Goal: Transaction & Acquisition: Purchase product/service

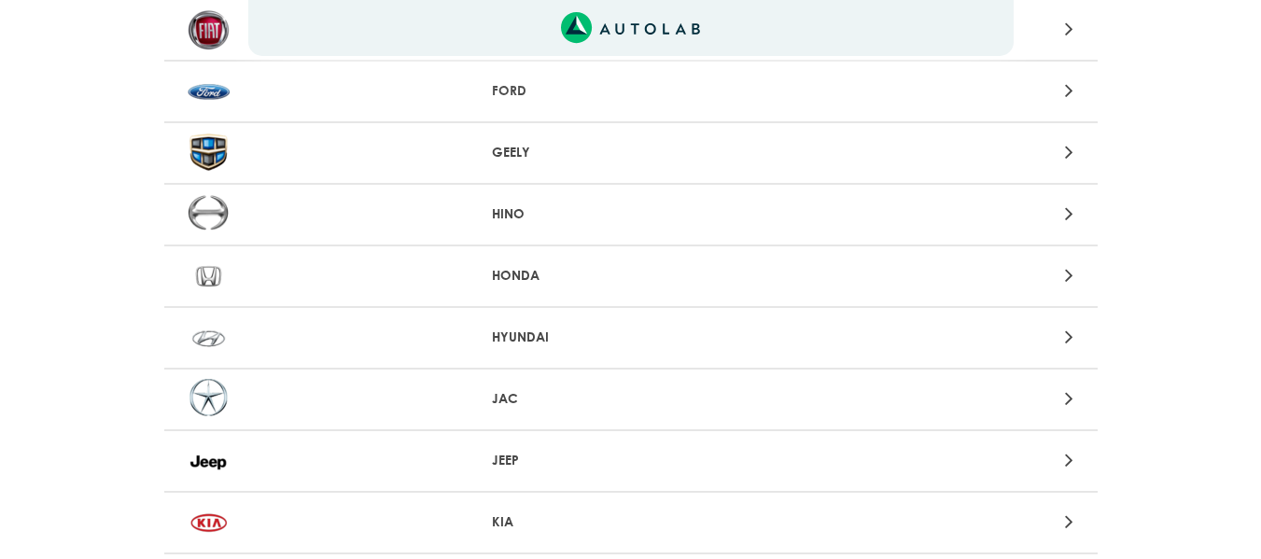
scroll to position [933, 0]
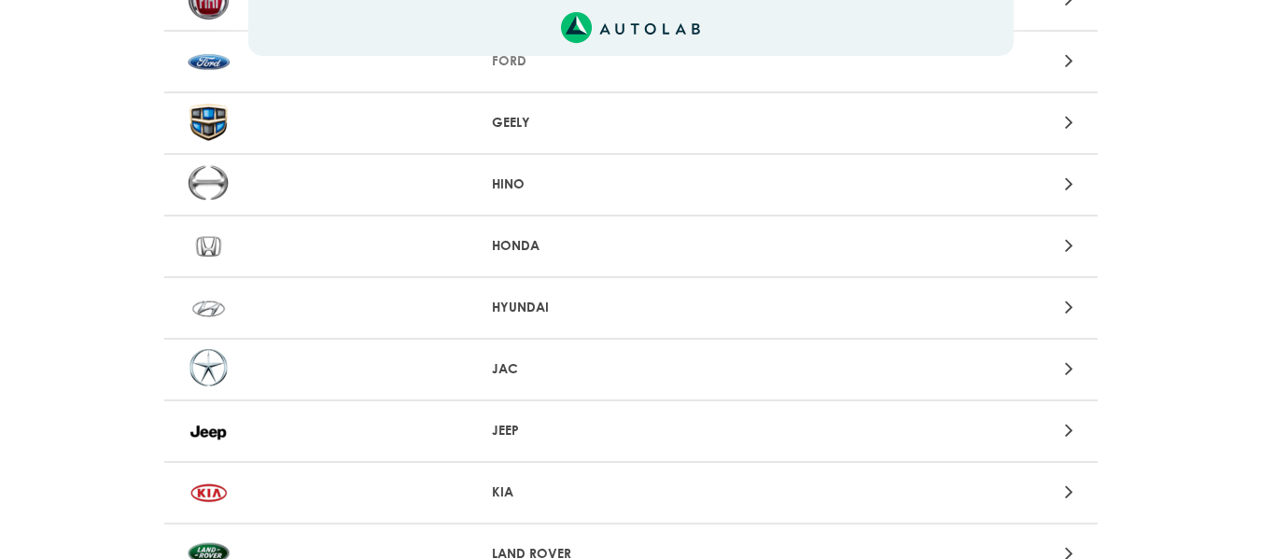
click at [598, 315] on p "HYUNDAI" at bounding box center [630, 308] width 277 height 20
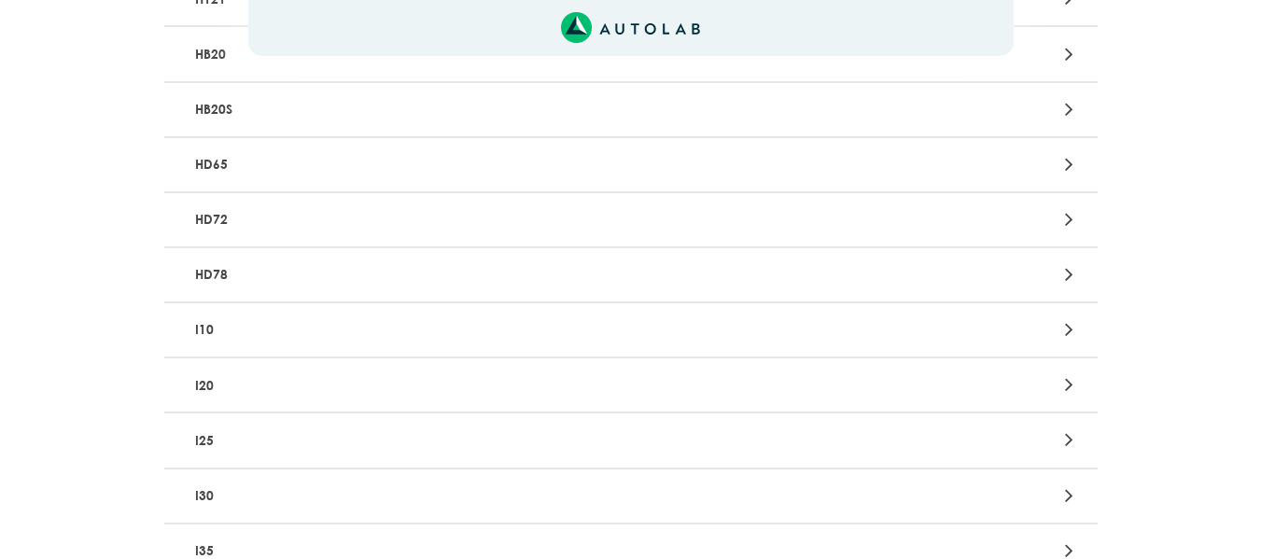
scroll to position [2987, 0]
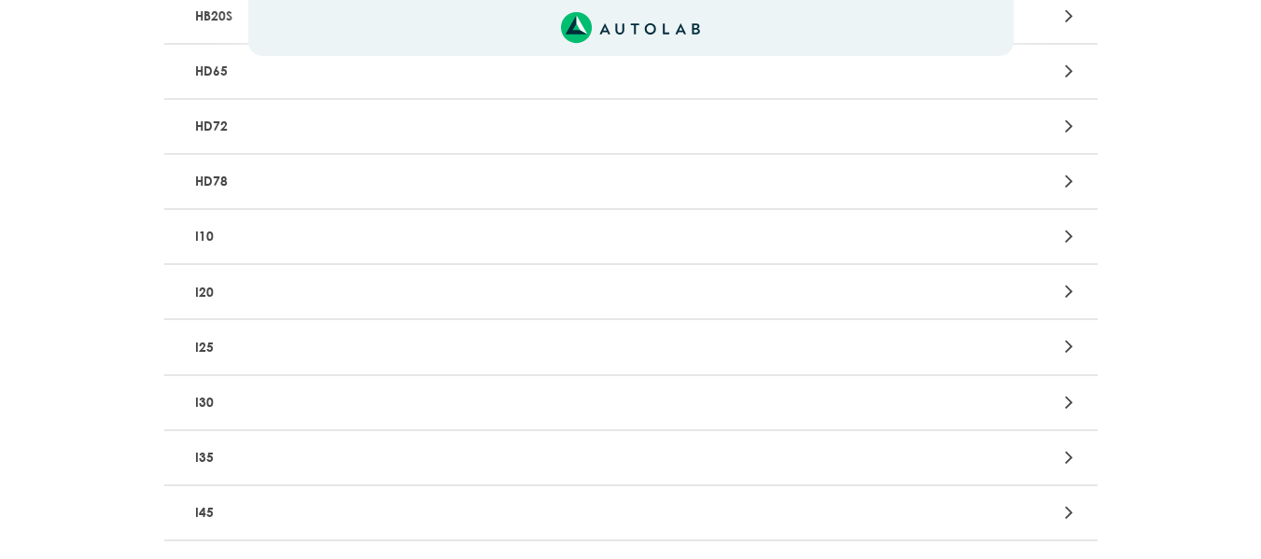
click at [828, 344] on div at bounding box center [935, 346] width 305 height 25
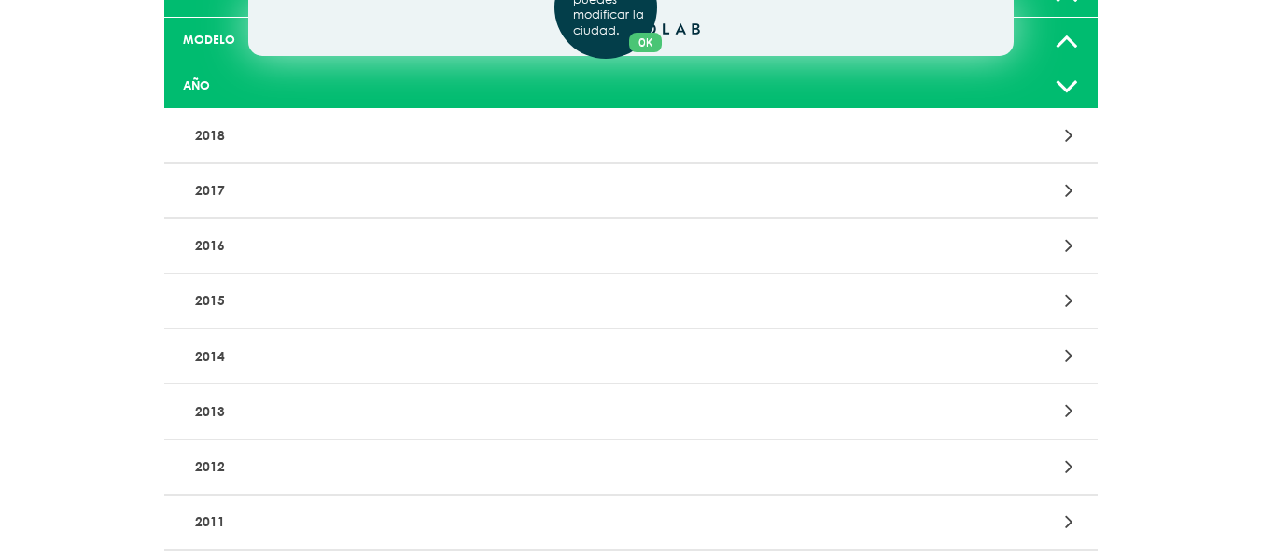
scroll to position [280, 0]
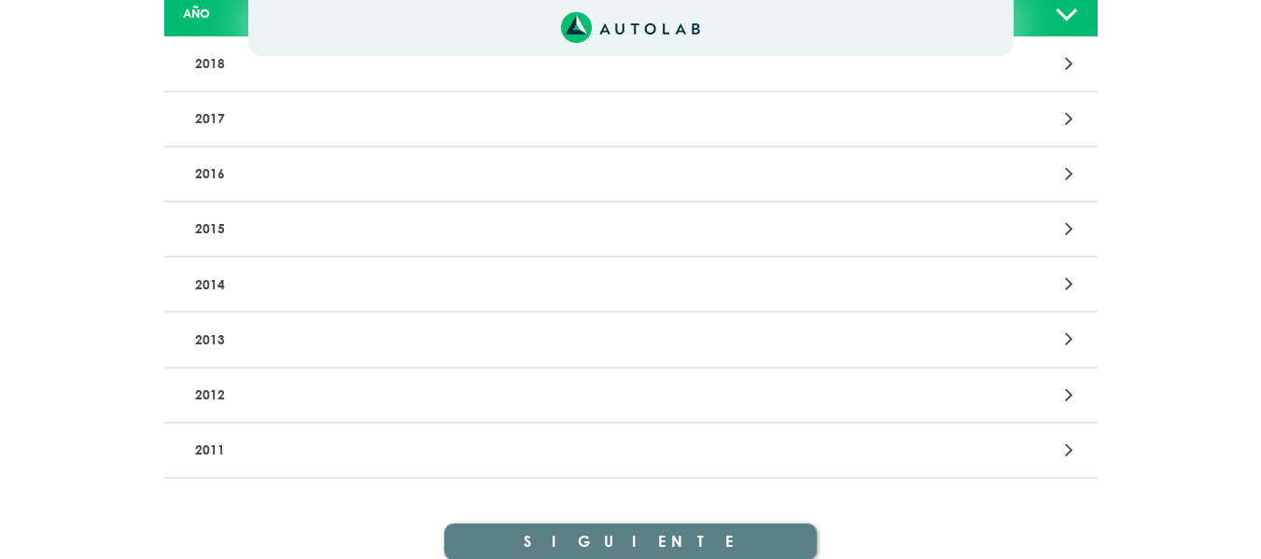
click at [1073, 392] on icon at bounding box center [1069, 395] width 8 height 24
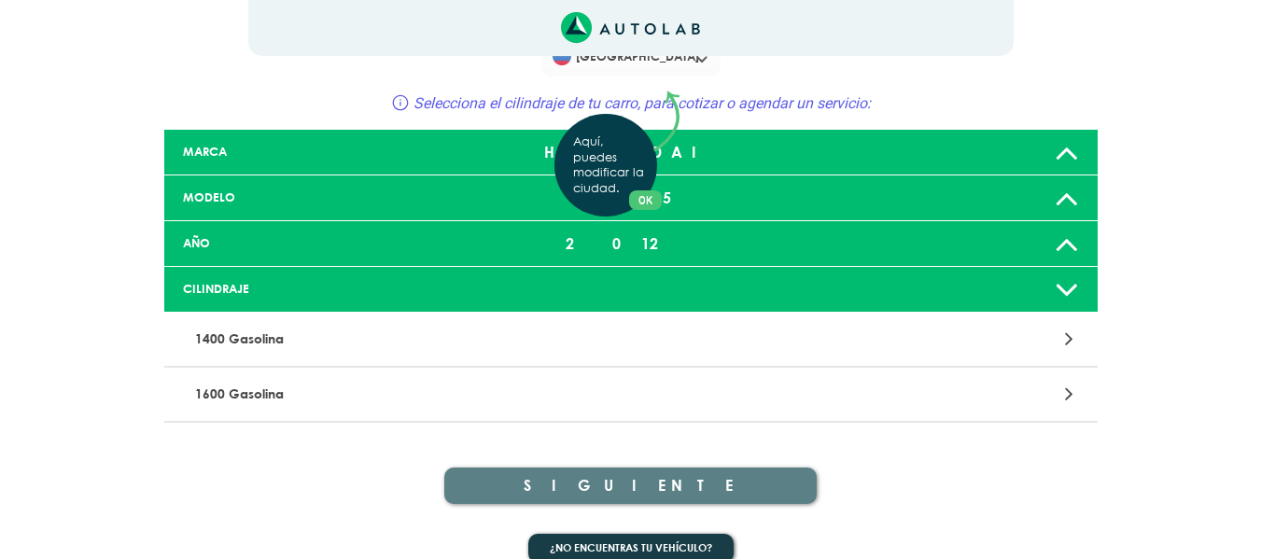
scroll to position [77, 0]
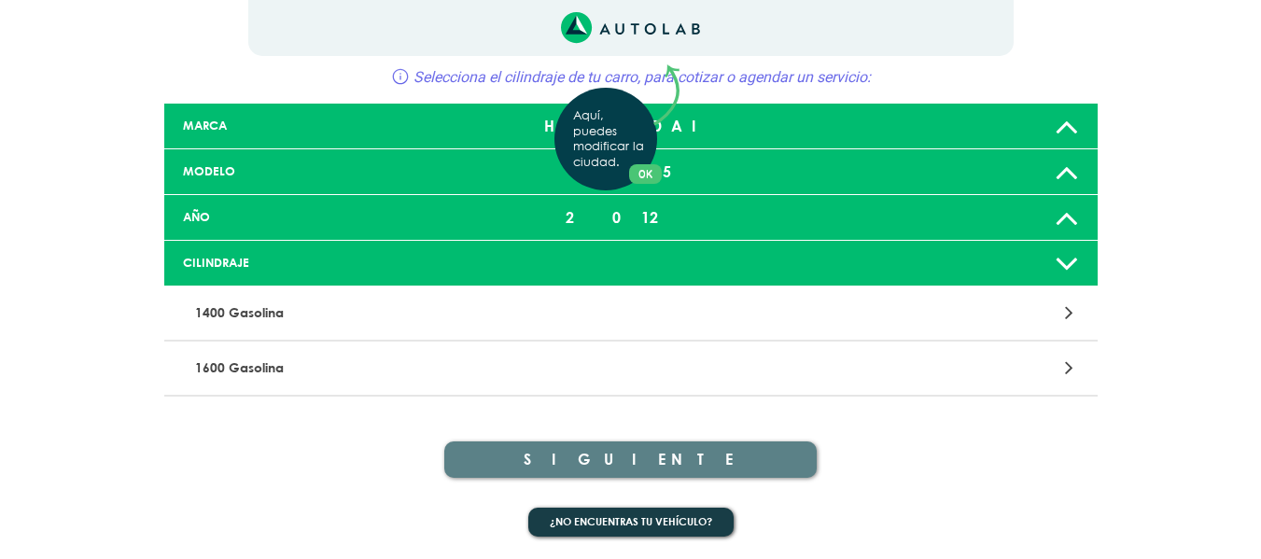
click at [1066, 361] on div "Aquí, puedes modificar la ciudad. OK .aex,.bex{fill:none!important;stroke:#50c4…" at bounding box center [630, 202] width 1261 height 559
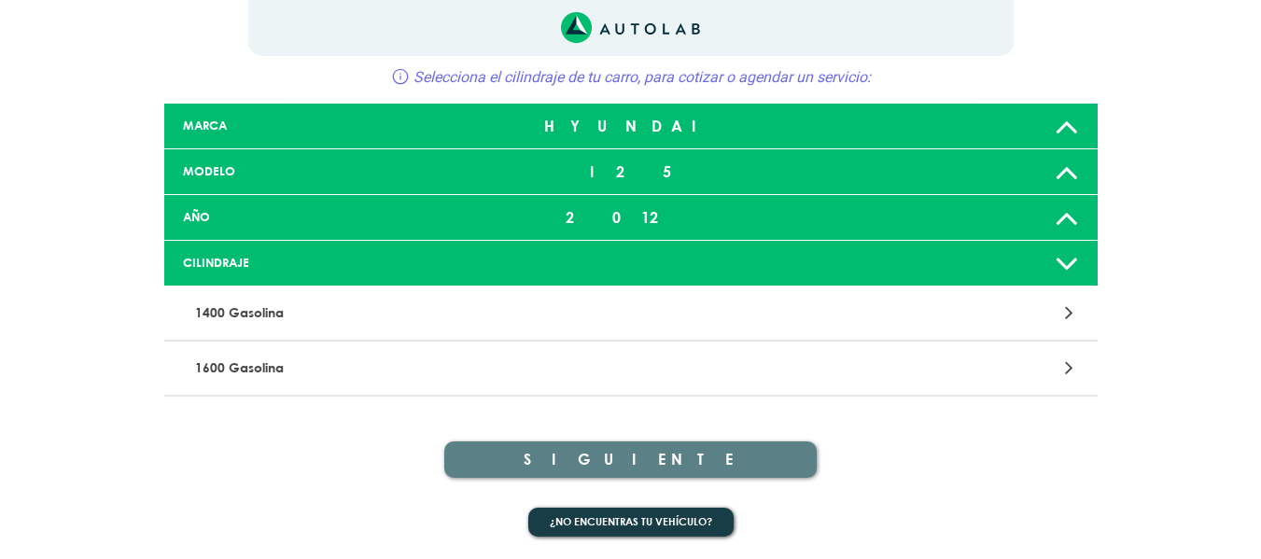
click at [1082, 372] on div at bounding box center [935, 368] width 305 height 25
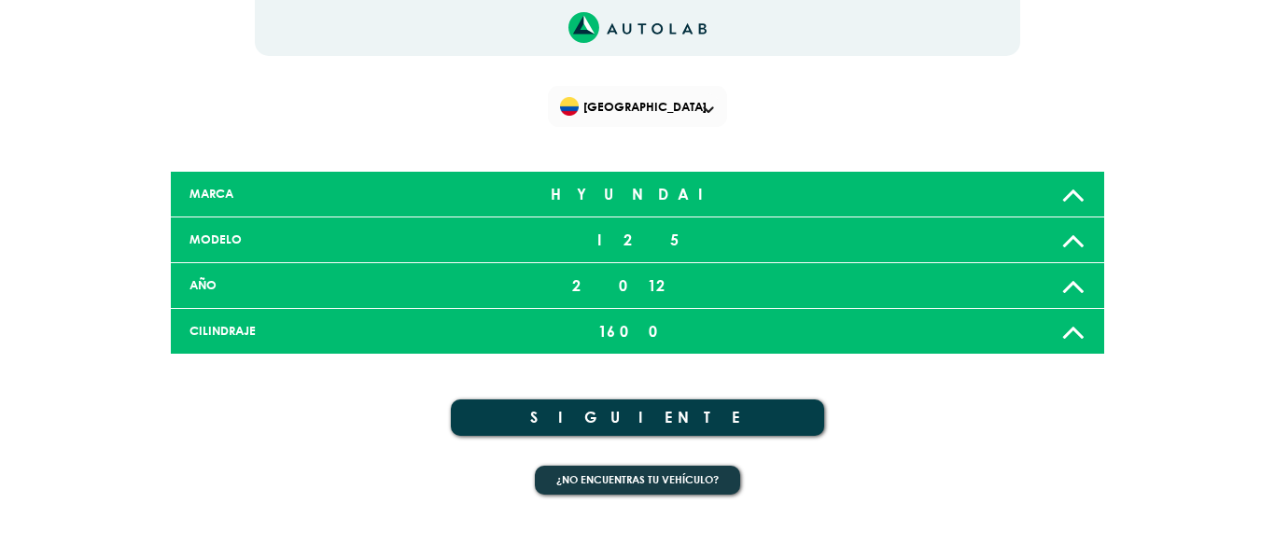
click at [718, 408] on button "SIGUIENTE" at bounding box center [637, 418] width 373 height 36
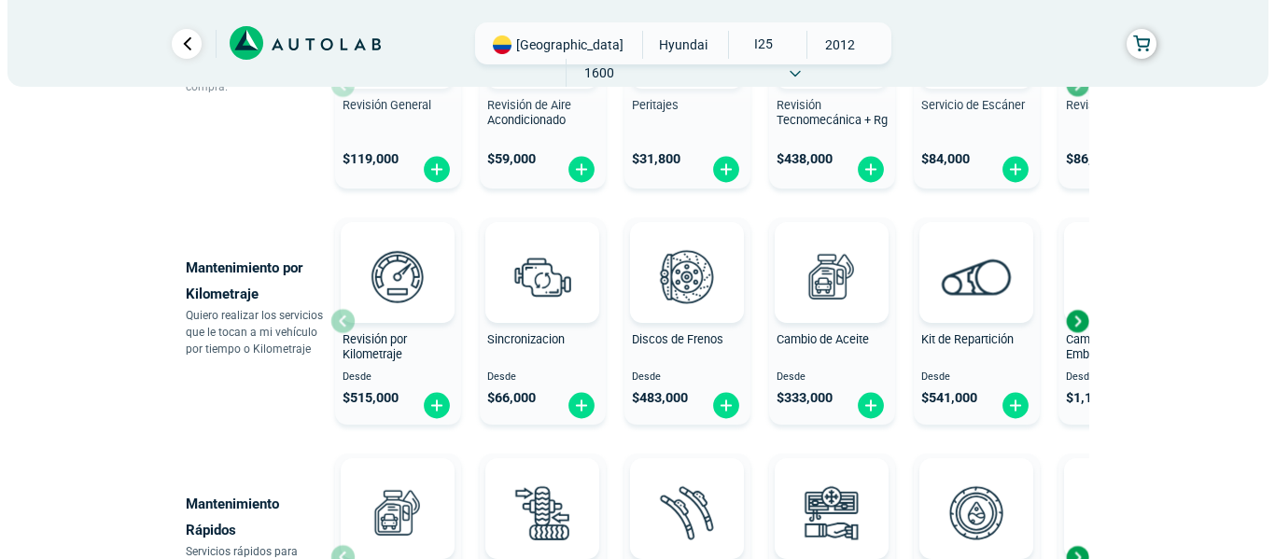
scroll to position [840, 0]
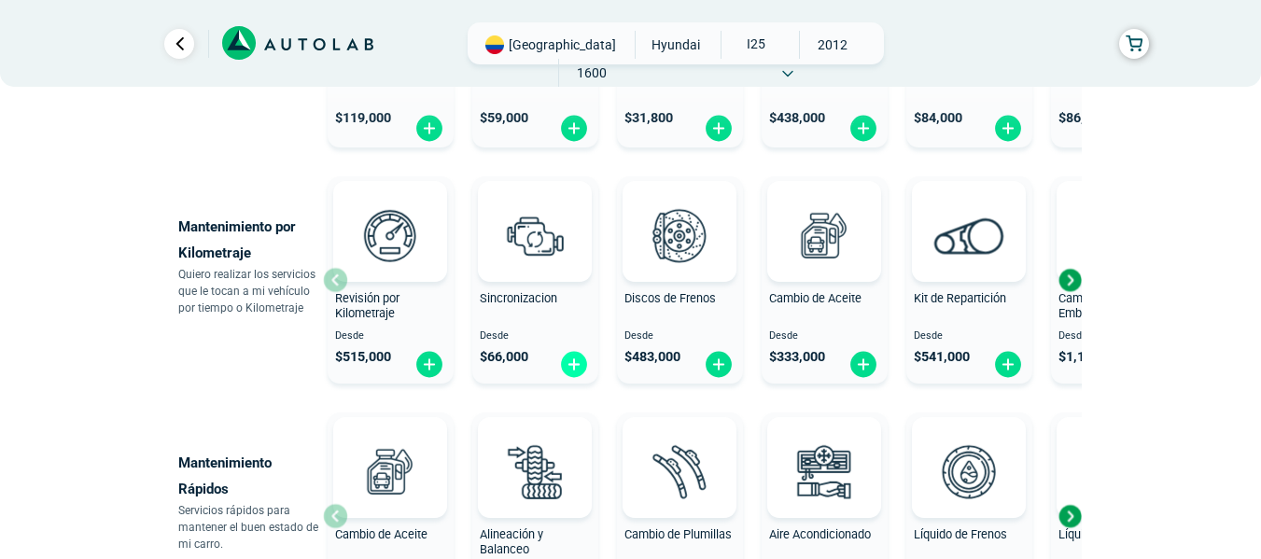
click at [575, 358] on img at bounding box center [574, 364] width 30 height 29
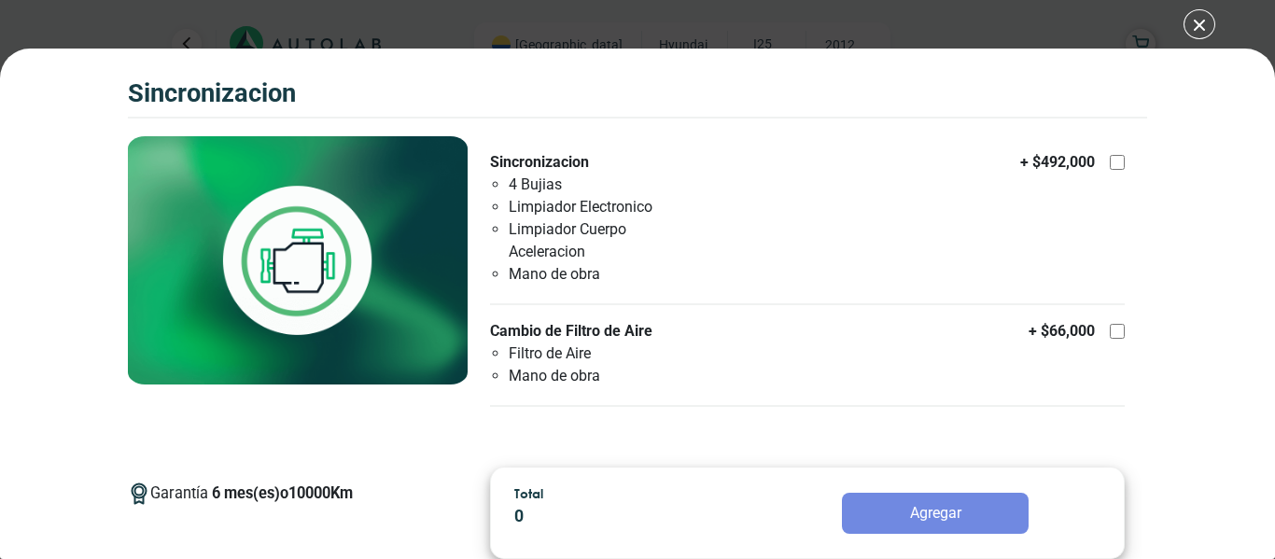
click at [1198, 25] on div "SINCRONIZACION SINCRONIZACION Garantía 6 10000 Km" at bounding box center [637, 279] width 1275 height 559
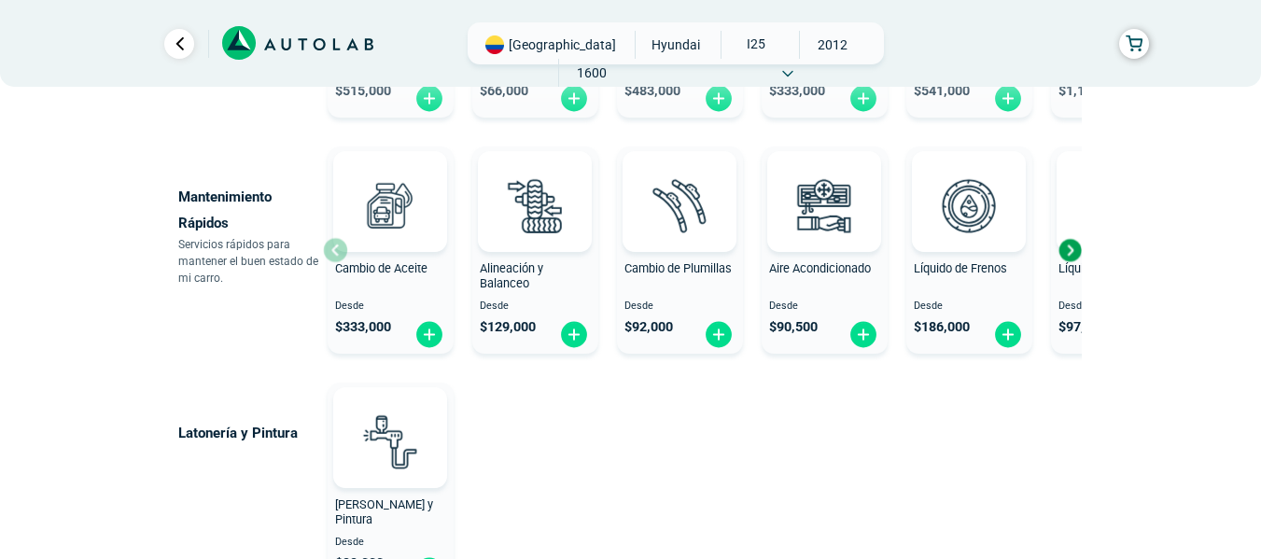
scroll to position [1027, 0]
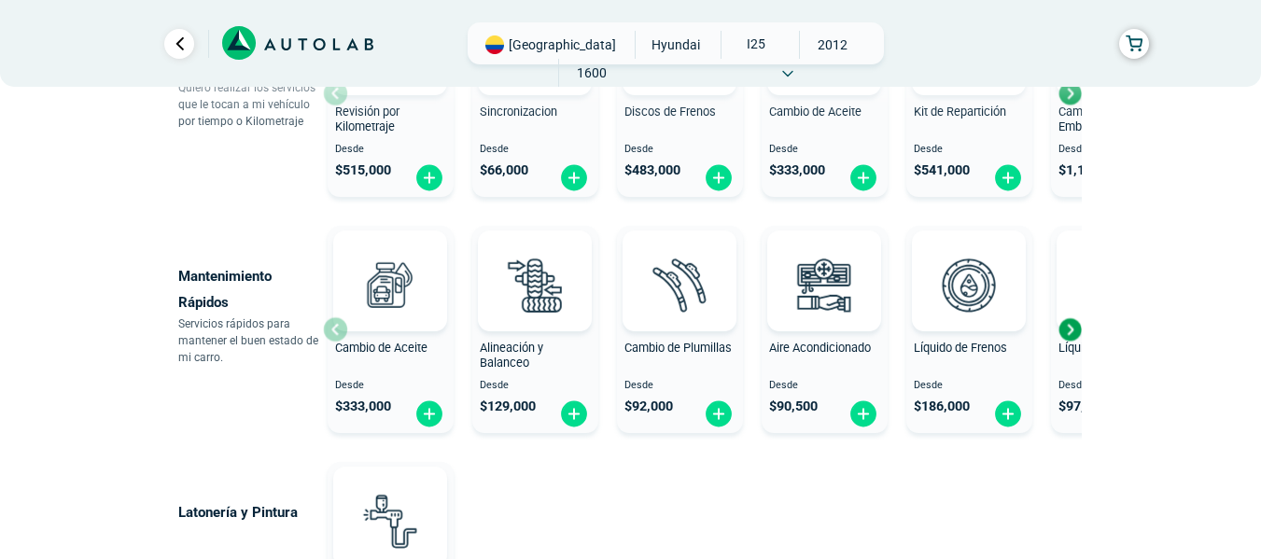
click at [1073, 331] on div "Next slide" at bounding box center [1070, 330] width 28 height 28
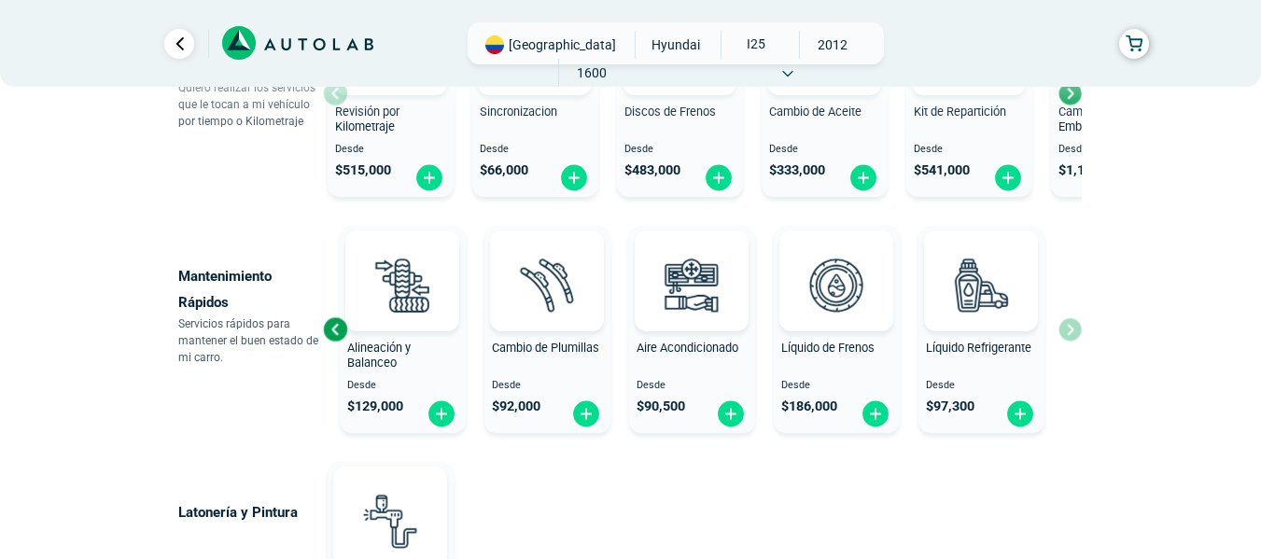
click at [1073, 331] on div "Cambio de Aceite Desde $ 333,000 Alineación y Balanceo Desde $ 129,000 Cambio d…" at bounding box center [702, 329] width 759 height 222
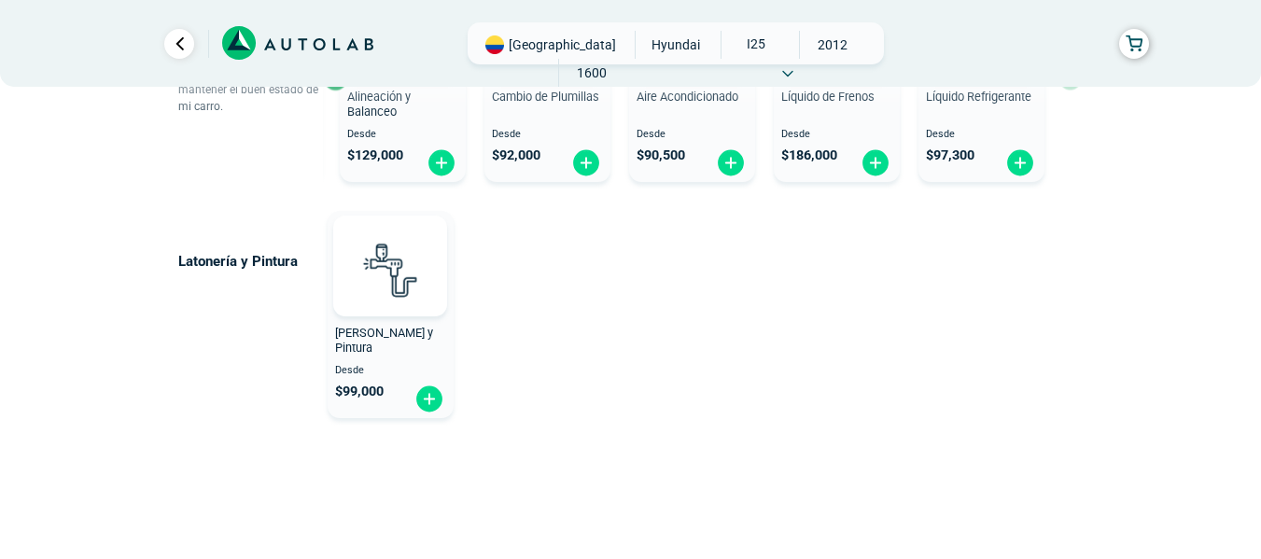
scroll to position [1307, 0]
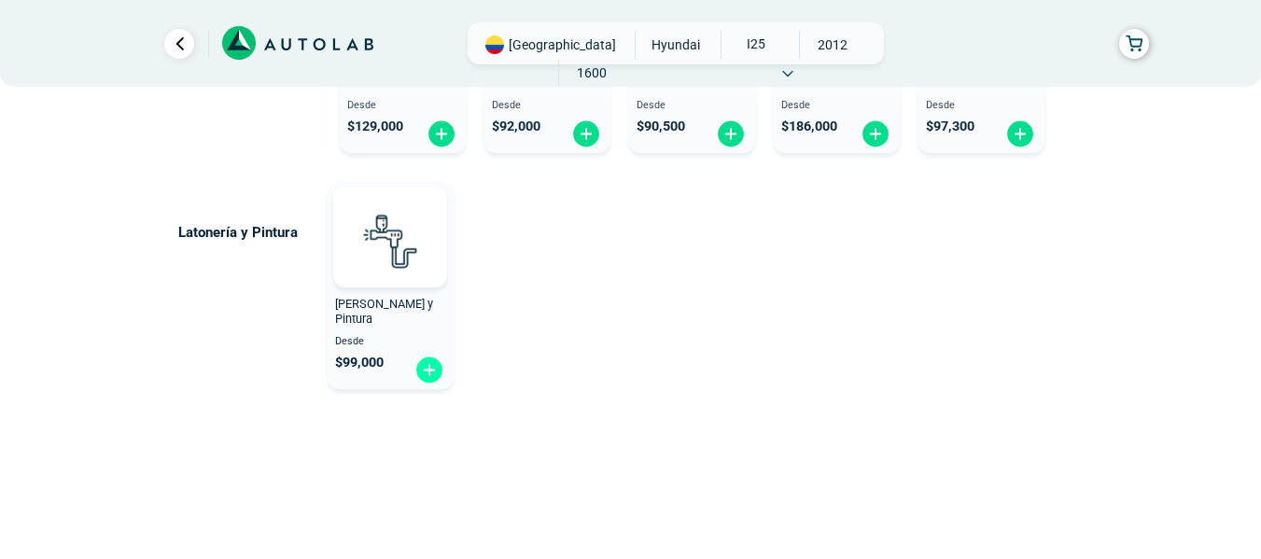
click at [432, 372] on img at bounding box center [429, 370] width 30 height 29
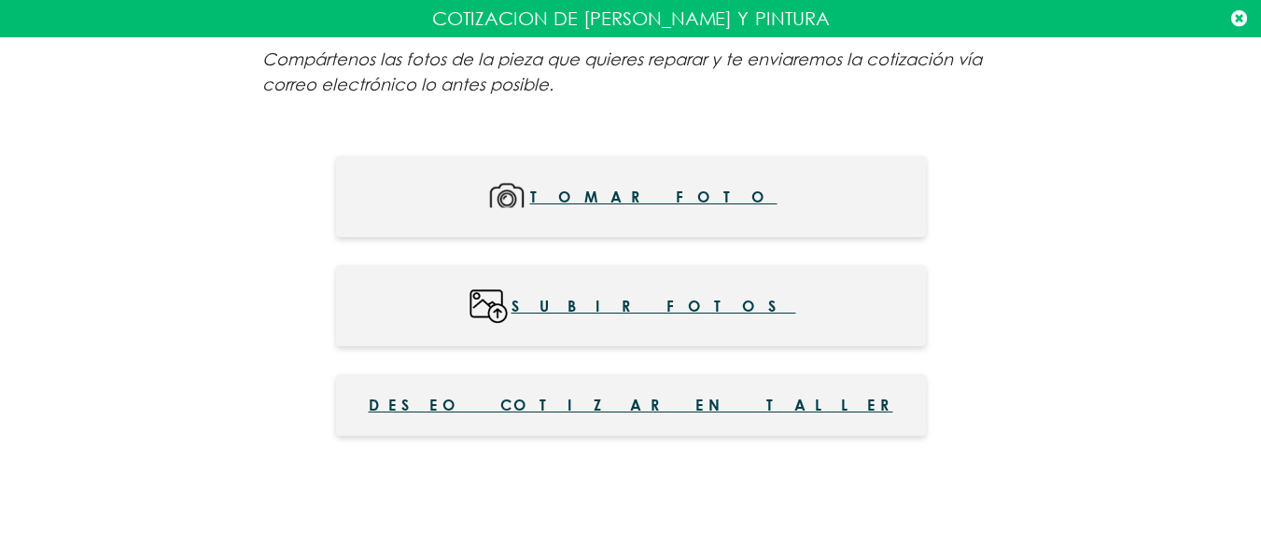
scroll to position [281, 0]
click at [1238, 24] on icon at bounding box center [1239, 18] width 16 height 19
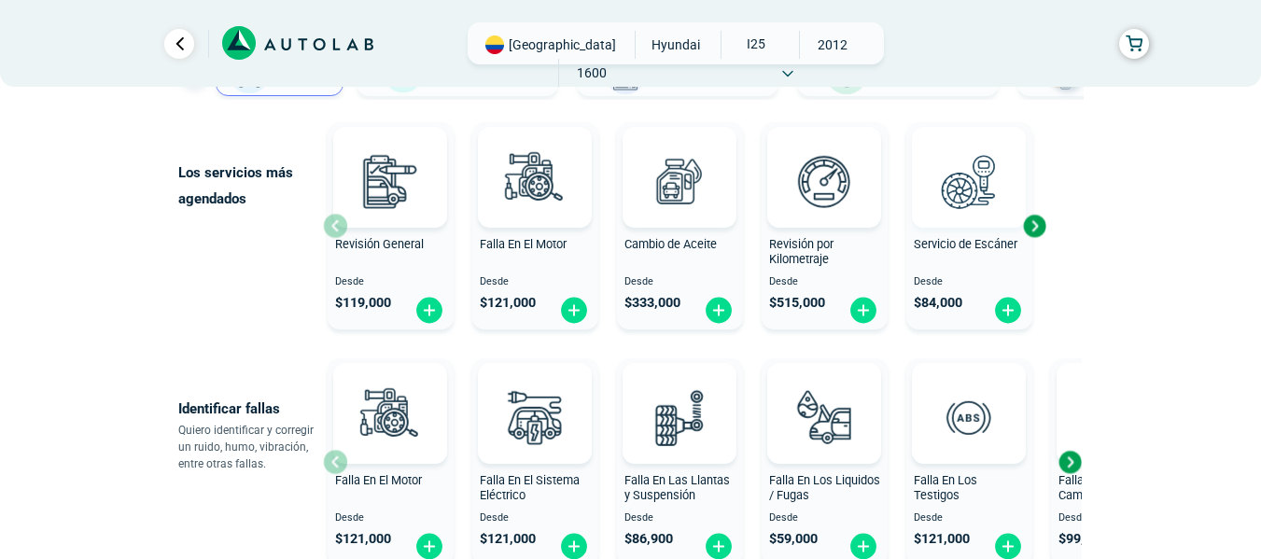
scroll to position [188, 0]
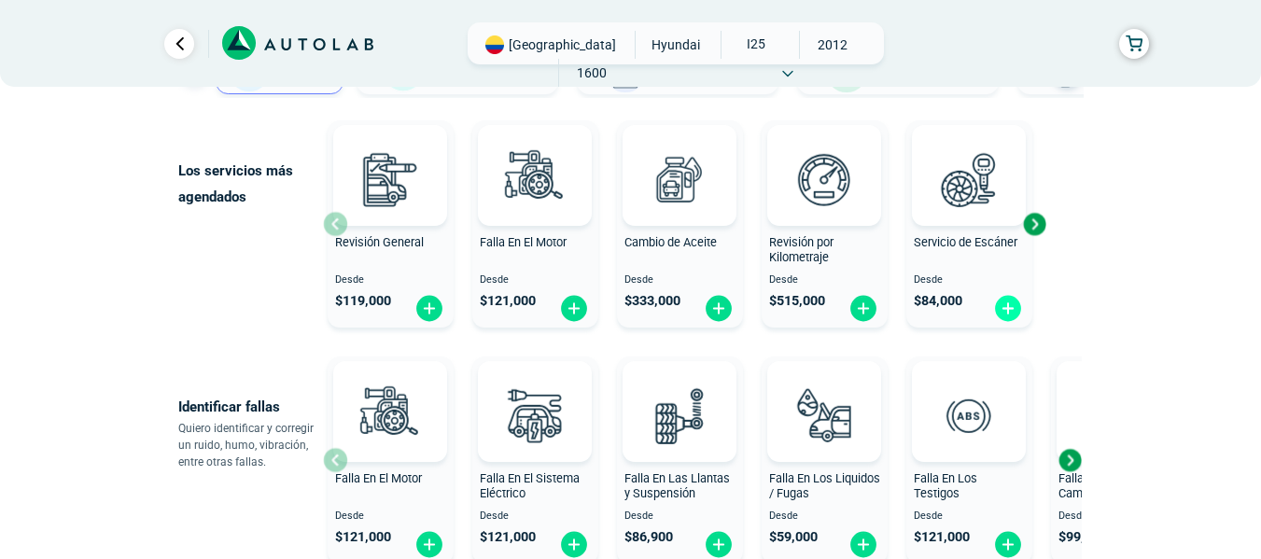
click at [1011, 305] on img at bounding box center [1008, 308] width 30 height 29
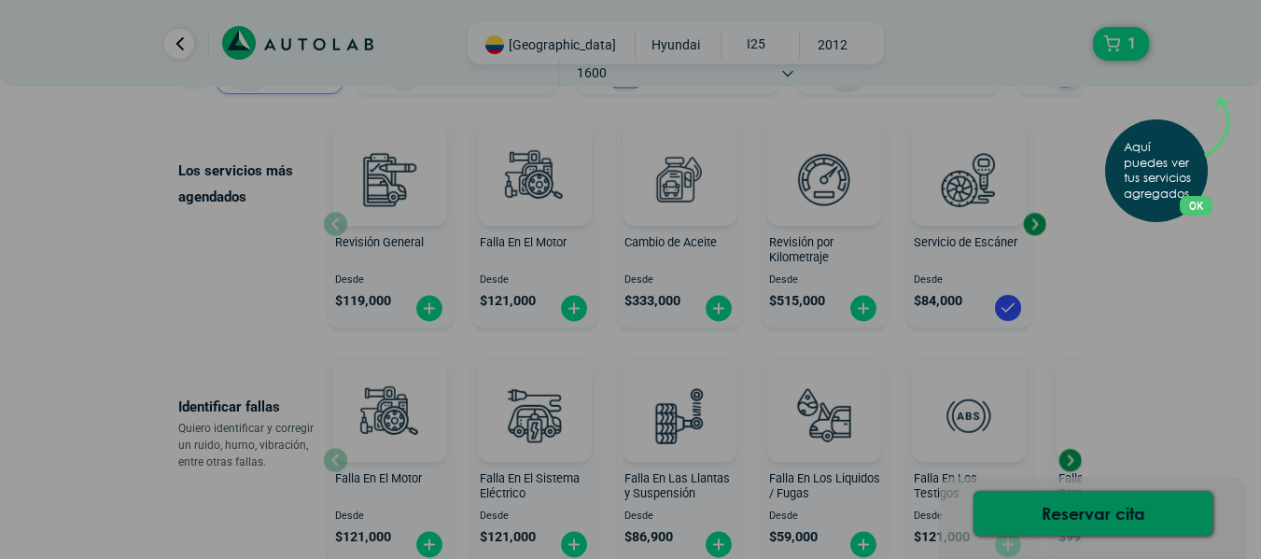
click at [993, 179] on div "Aquí puedes ver tus servicios agregados. OK .aex,.bex{fill:none!important;strok…" at bounding box center [630, 279] width 1261 height 559
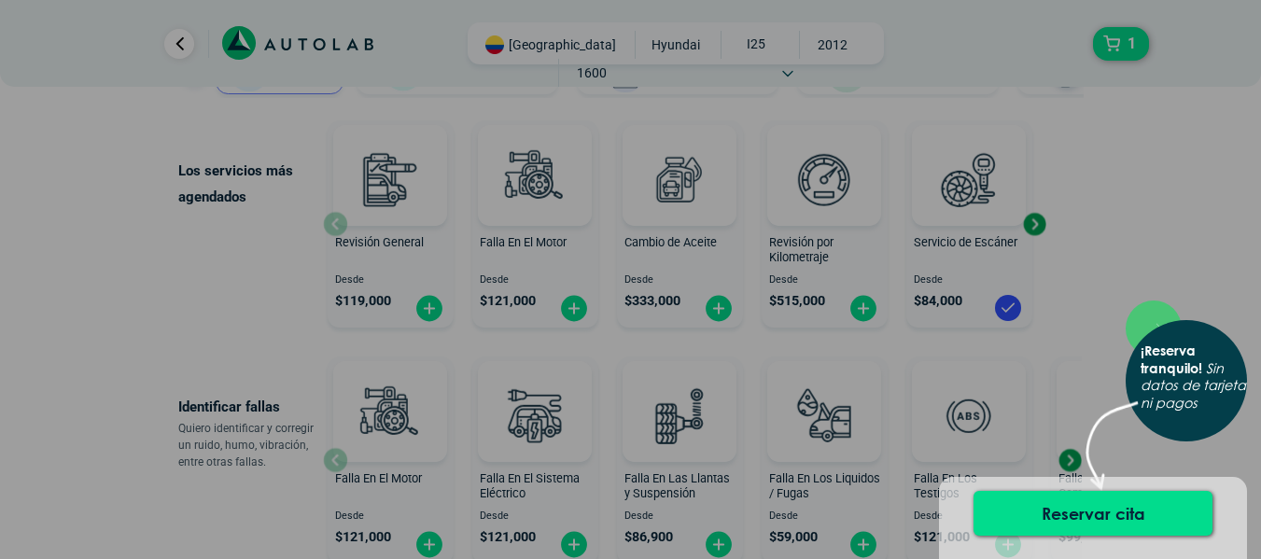
click at [1027, 222] on div "× ¡Reserva tranquilo! Sin datos de tarjeta ni pagos" at bounding box center [630, 279] width 1261 height 559
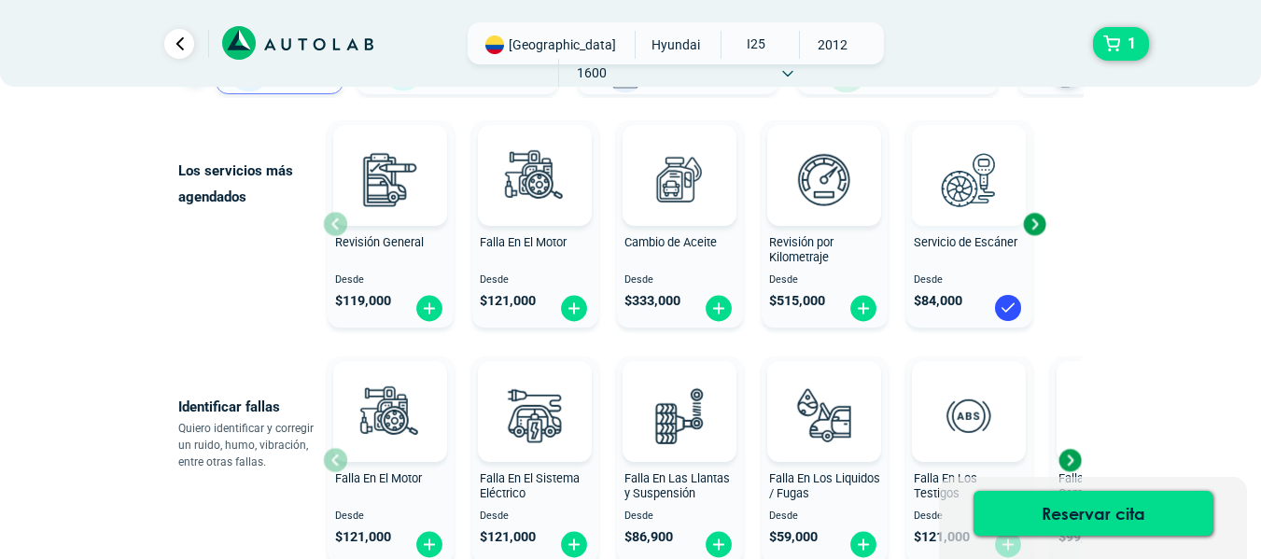
click at [942, 172] on img at bounding box center [969, 179] width 82 height 82
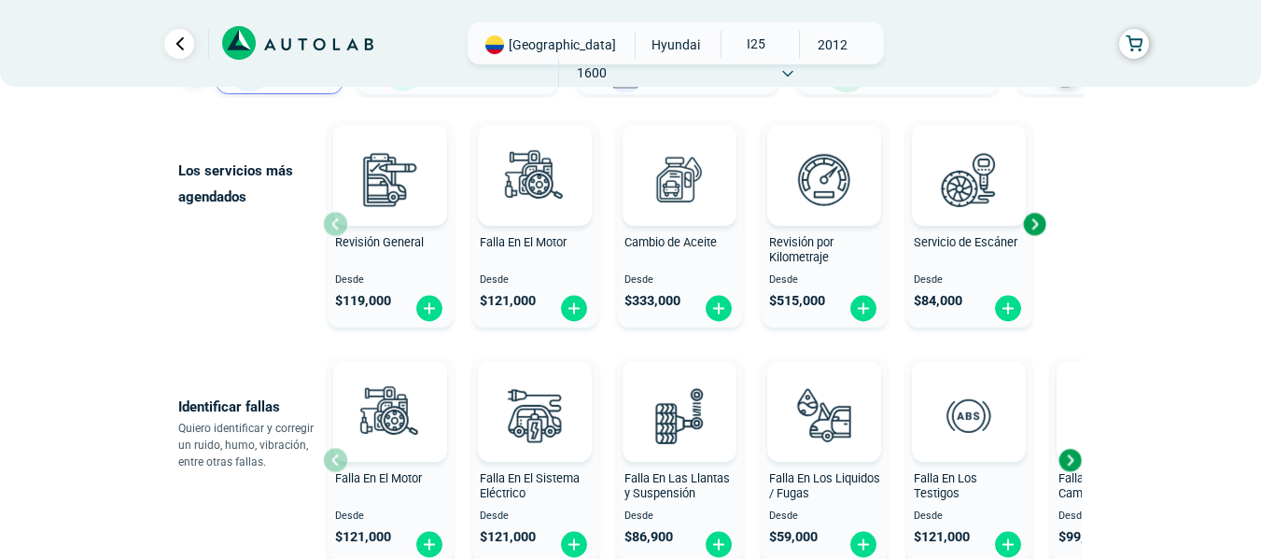
click at [951, 293] on span "$ 84,000" at bounding box center [938, 301] width 49 height 16
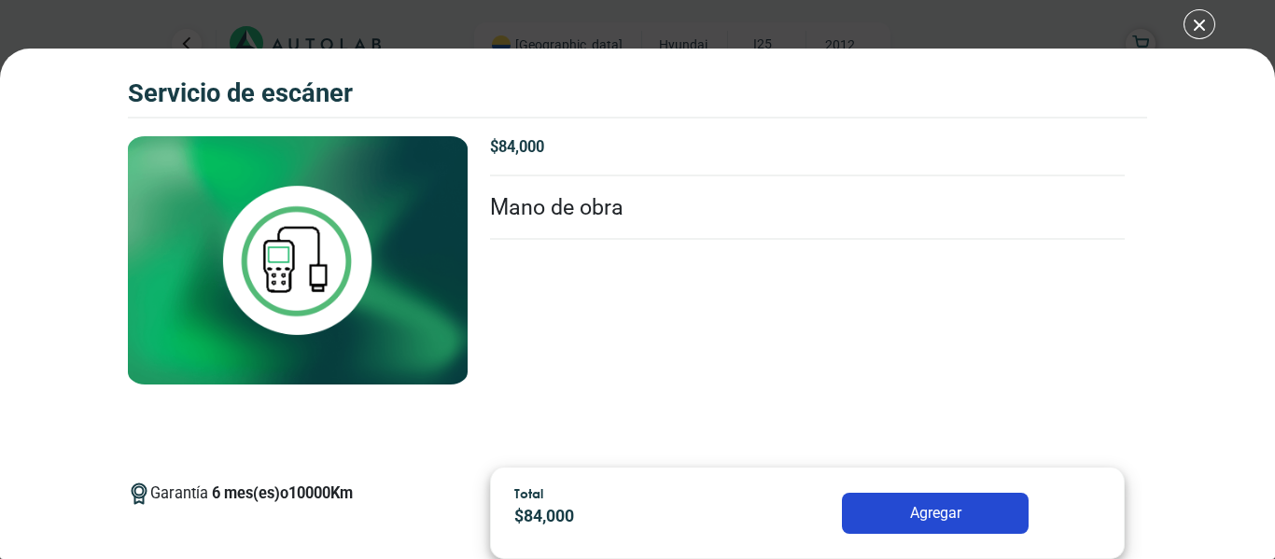
click at [1200, 32] on div "Servicio de escáner Servicio de escáner Garantía 6" at bounding box center [637, 279] width 1275 height 559
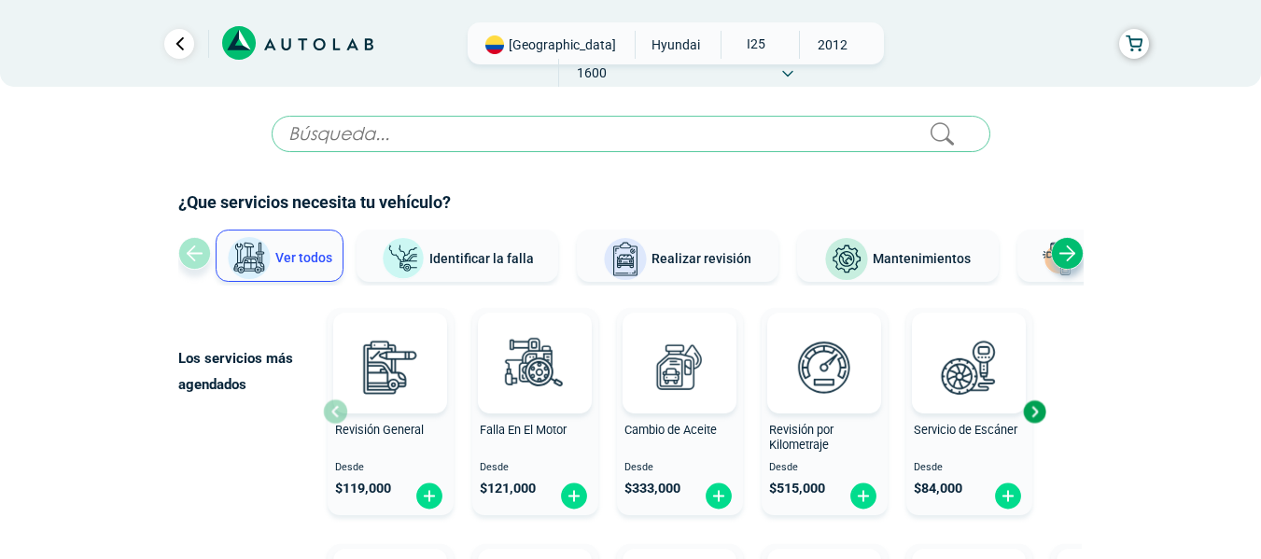
click at [1060, 246] on div "Next slide" at bounding box center [1067, 253] width 33 height 33
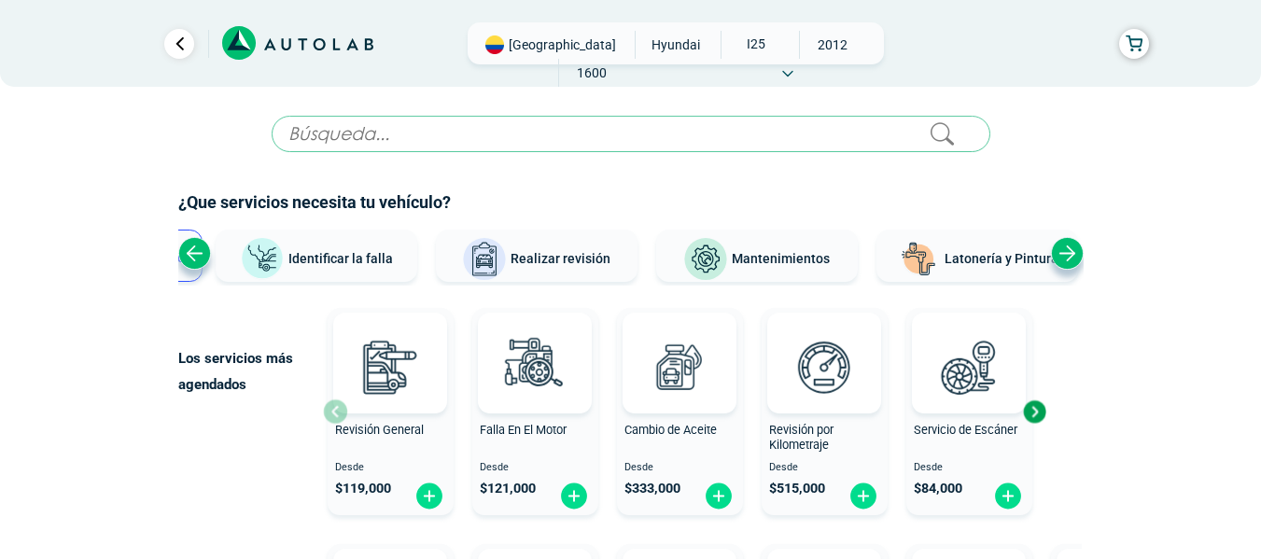
click at [1060, 246] on div "Next slide" at bounding box center [1067, 253] width 33 height 33
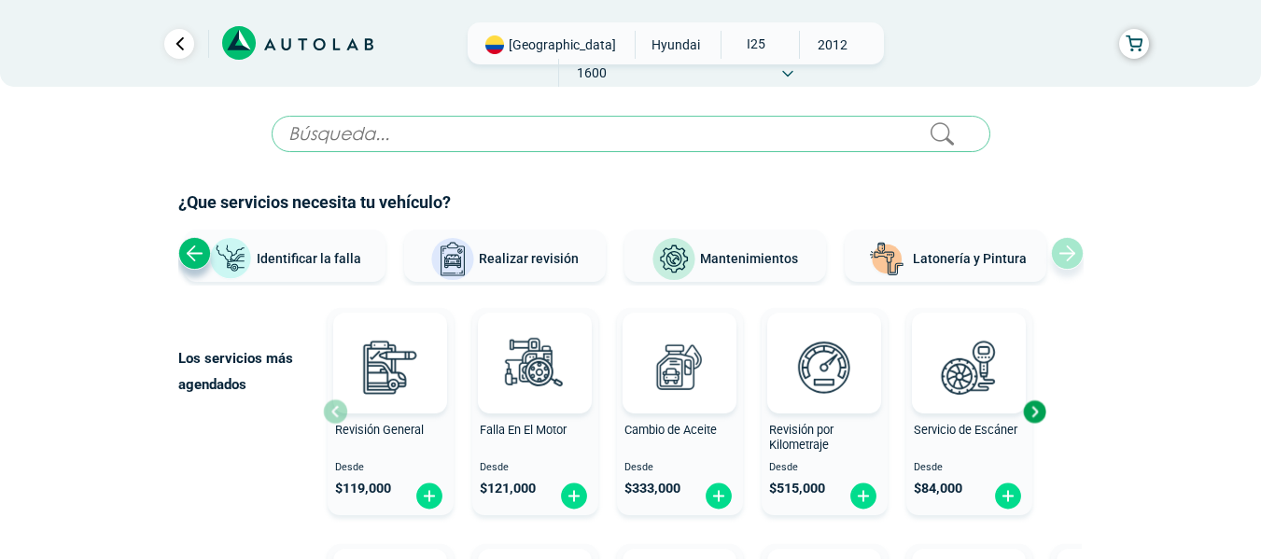
click at [731, 259] on span "Mantenimientos" at bounding box center [749, 258] width 98 height 15
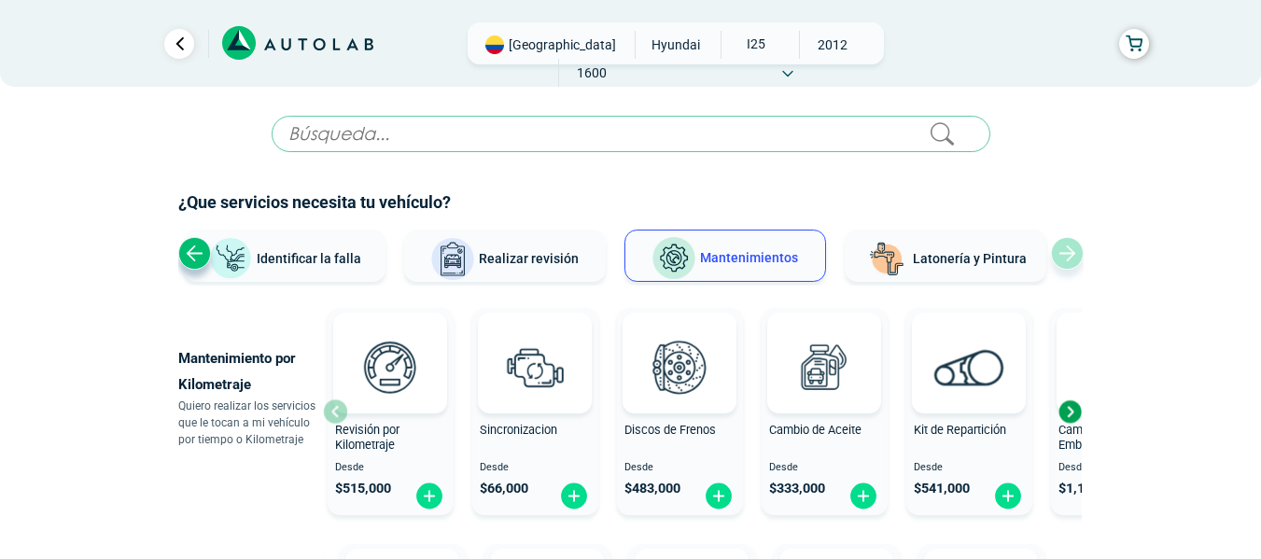
scroll to position [93, 0]
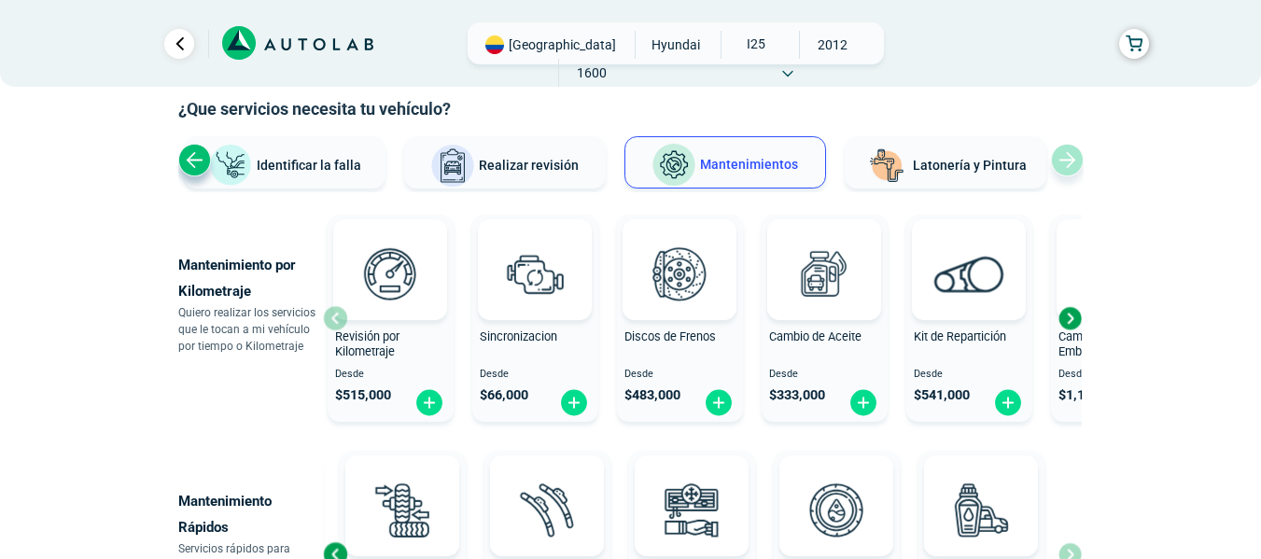
click at [1073, 319] on div "Next slide" at bounding box center [1070, 318] width 28 height 28
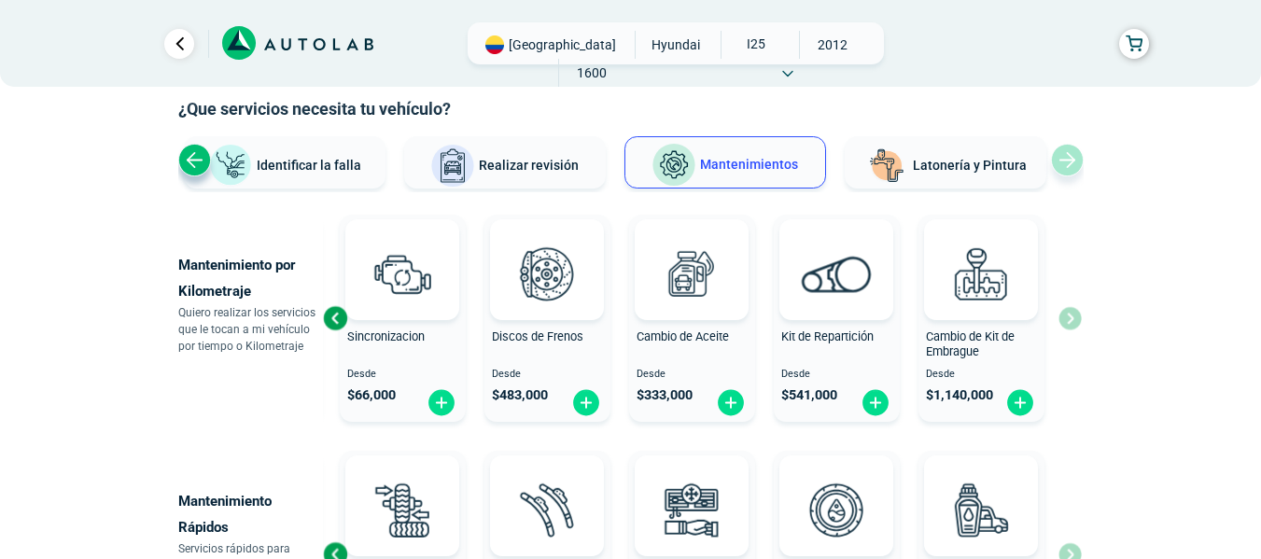
click at [1073, 319] on div "Revisión por Kilometraje Desde $ 515,000 Sincronizacion Desde $ 66,000 Discos d…" at bounding box center [702, 318] width 759 height 222
click at [341, 316] on div "Previous slide" at bounding box center [335, 318] width 28 height 28
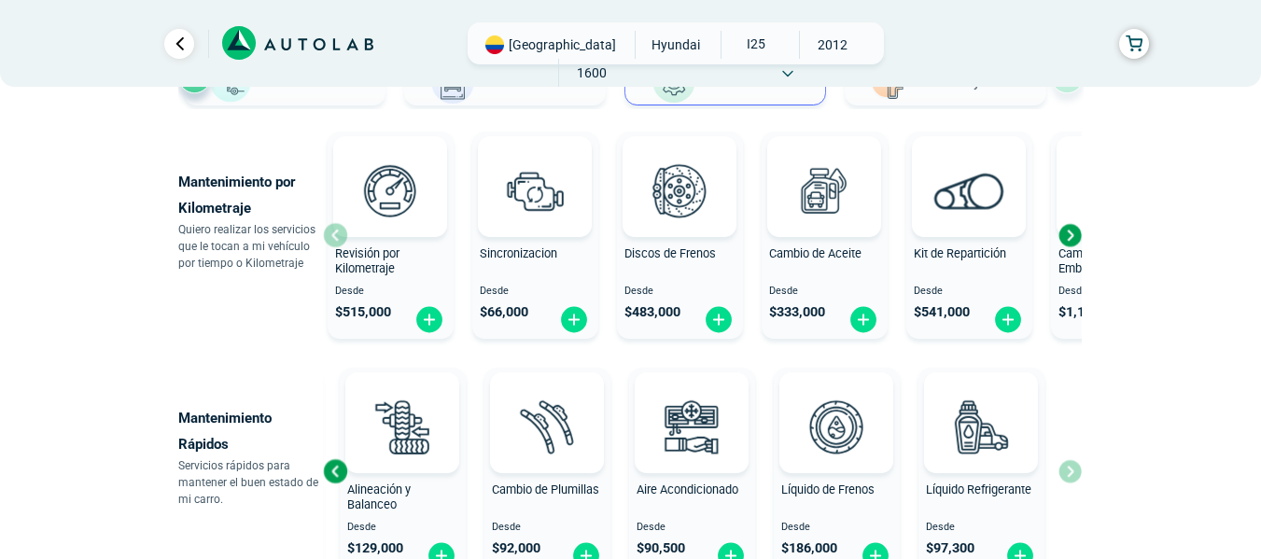
scroll to position [0, 0]
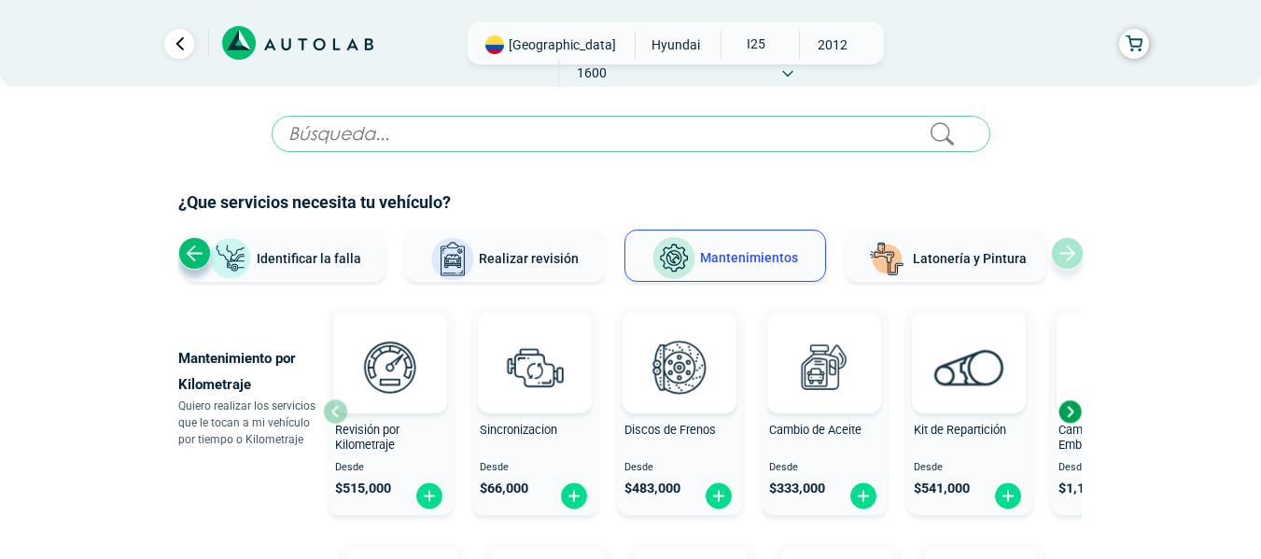
click at [539, 263] on span "Realizar revisión" at bounding box center [529, 258] width 100 height 15
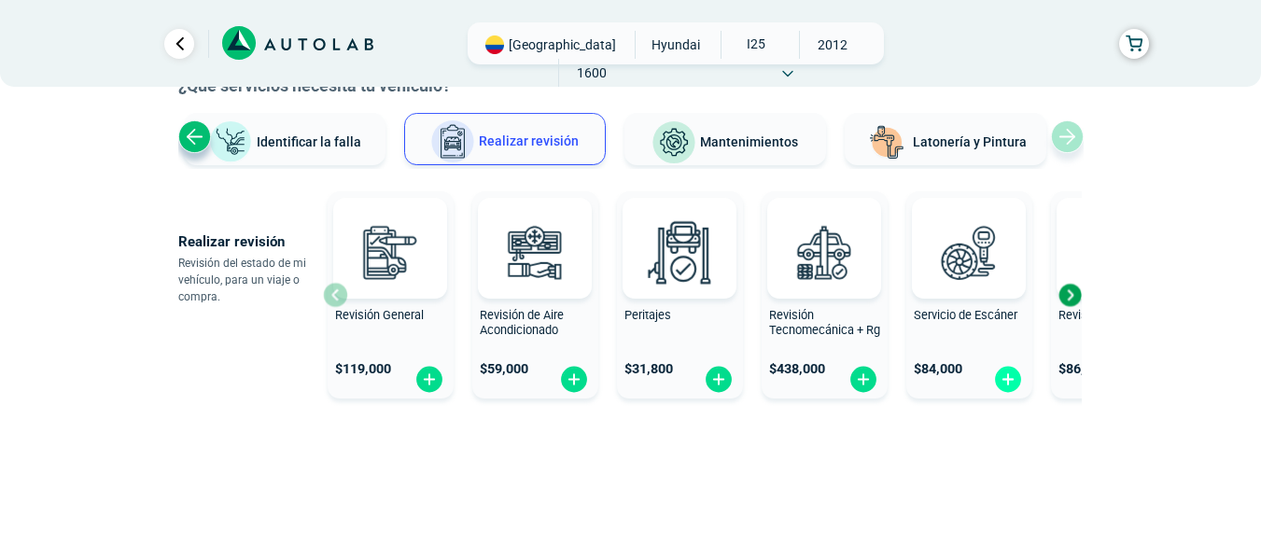
scroll to position [127, 0]
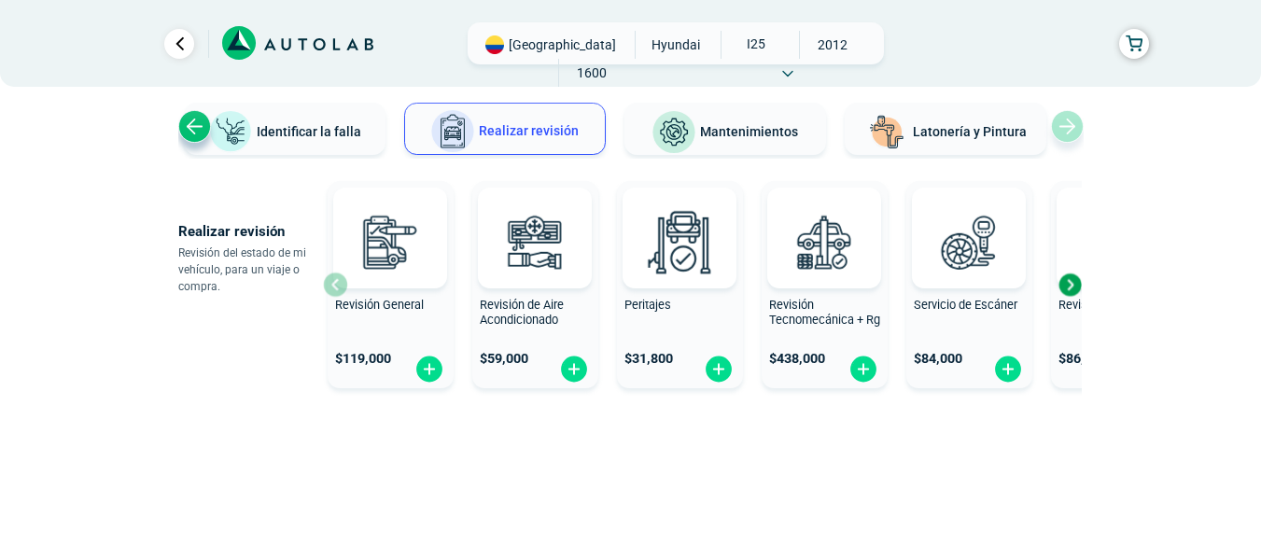
click at [1064, 281] on div "Next slide" at bounding box center [1070, 285] width 28 height 28
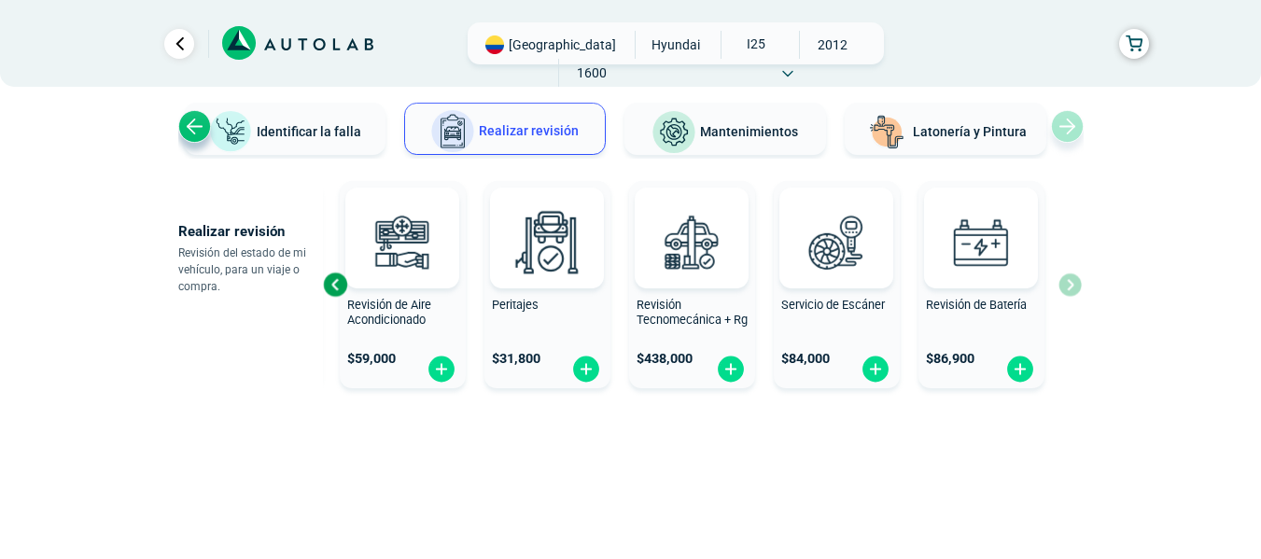
click at [1064, 281] on div "Revisión General $ 119,000 Revisión de Aire Acondicionado $ 59,000 Peritajes $ …" at bounding box center [702, 285] width 759 height 222
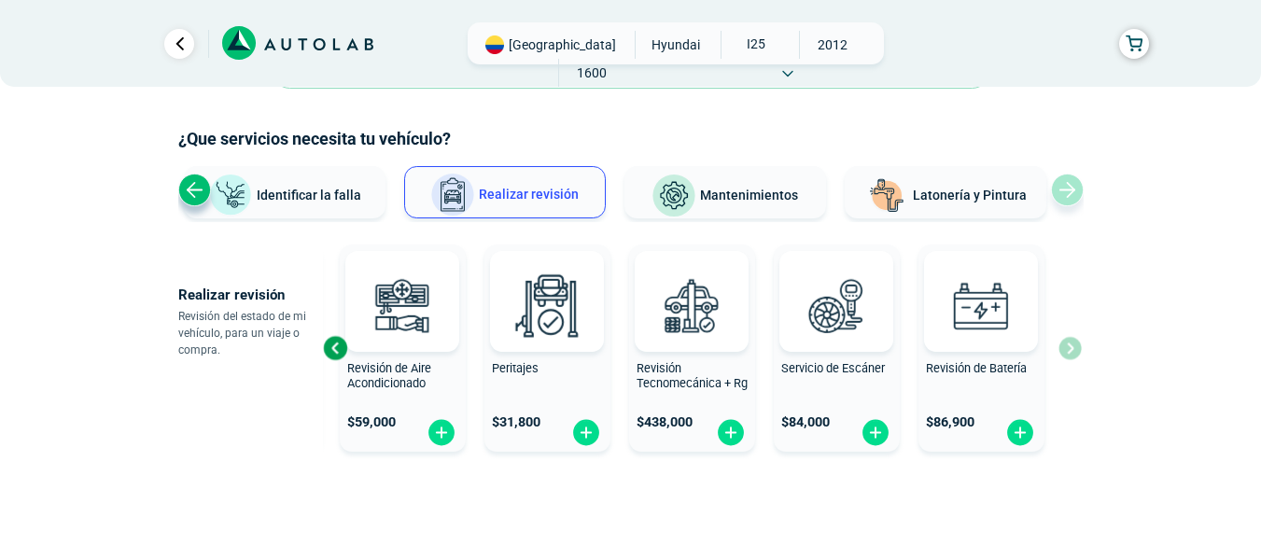
scroll to position [0, 0]
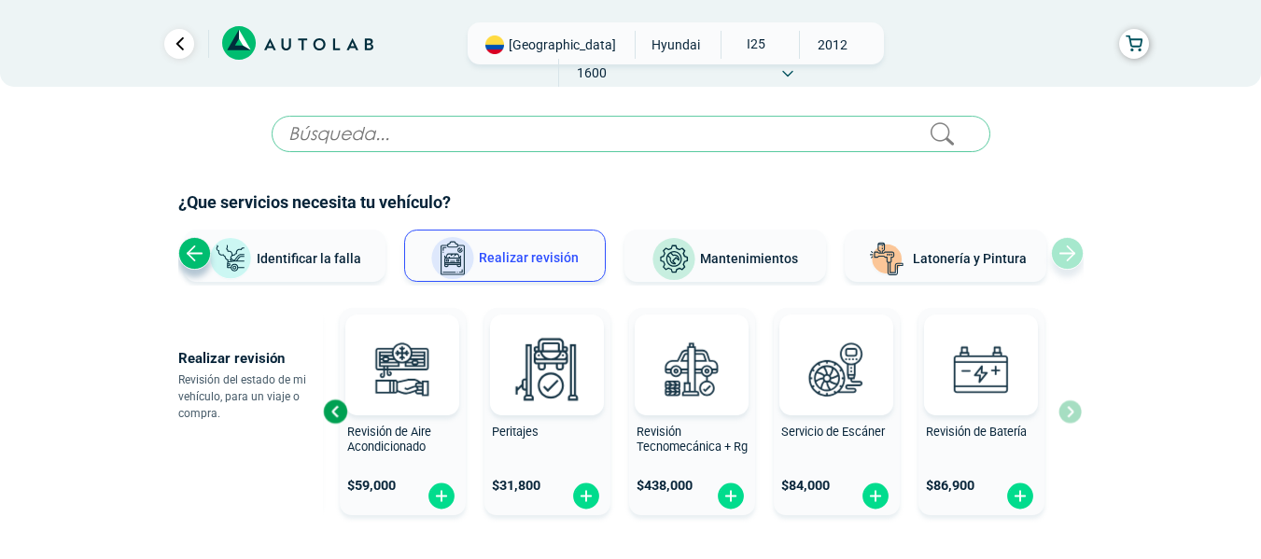
click at [753, 258] on span "Mantenimientos" at bounding box center [749, 258] width 98 height 15
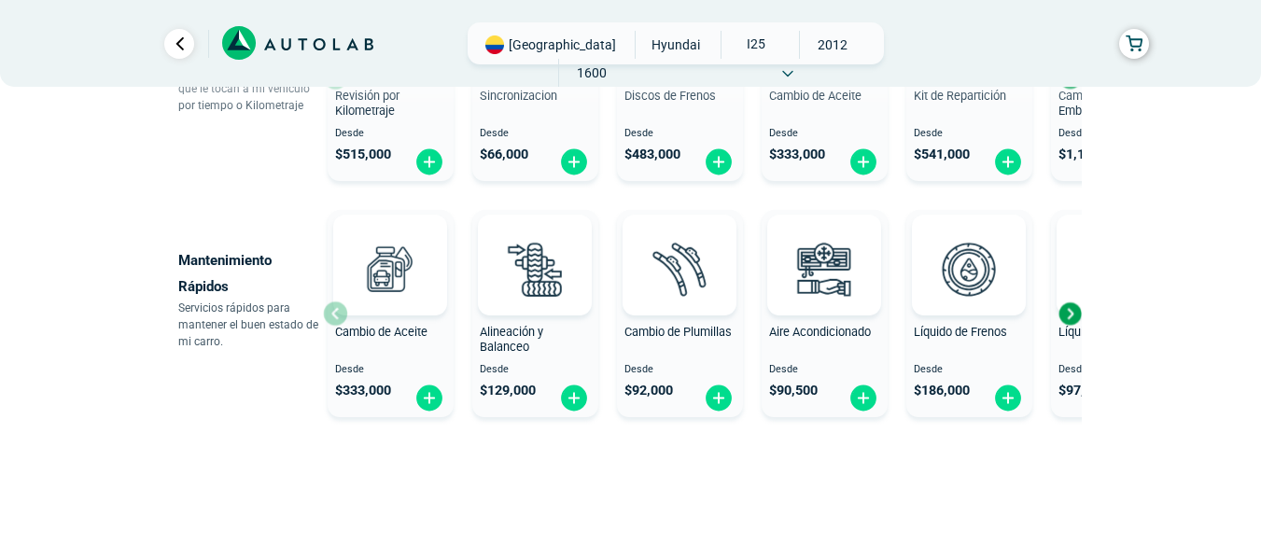
scroll to position [363, 0]
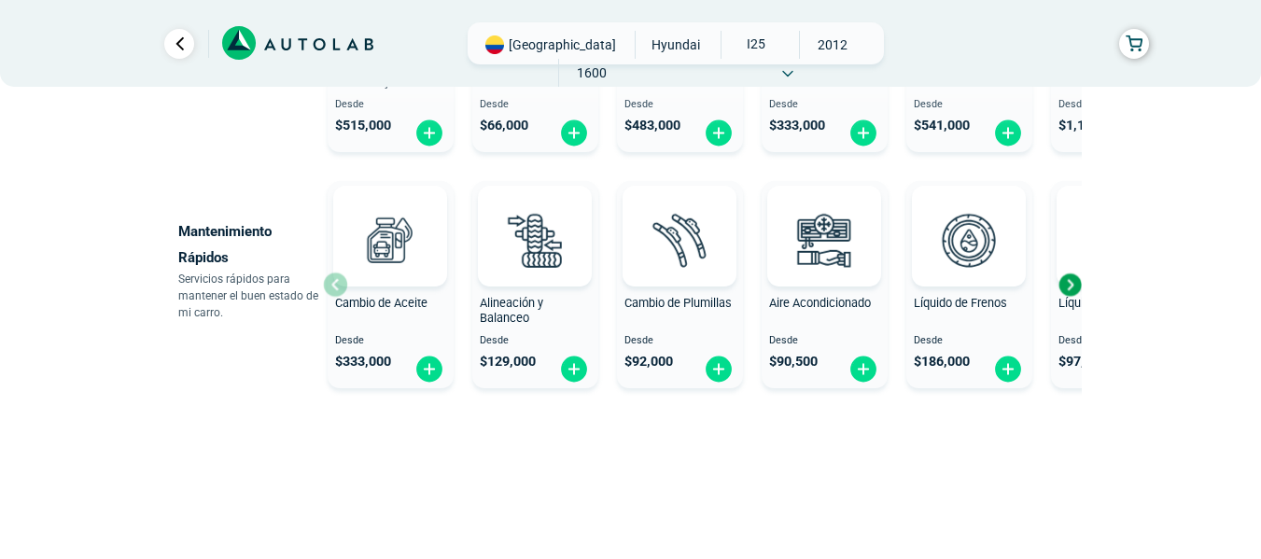
click at [1068, 276] on div "Next slide" at bounding box center [1070, 285] width 28 height 28
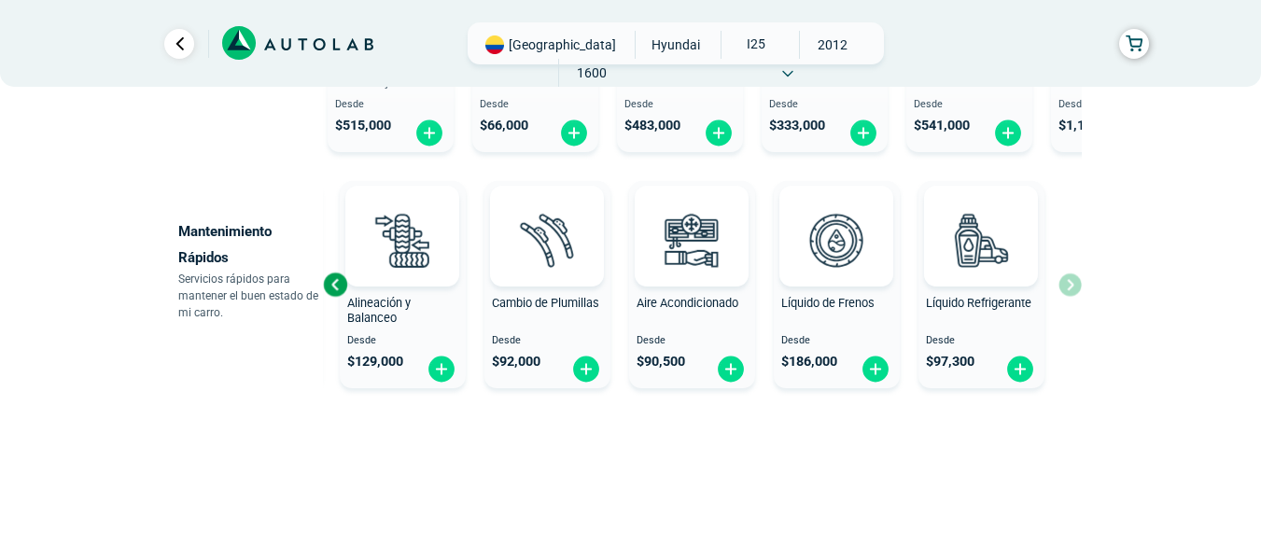
click at [1068, 276] on div "Cambio de Aceite Desde $ 333,000 Alineación y Balanceo Desde $ 129,000 Cambio d…" at bounding box center [702, 285] width 759 height 222
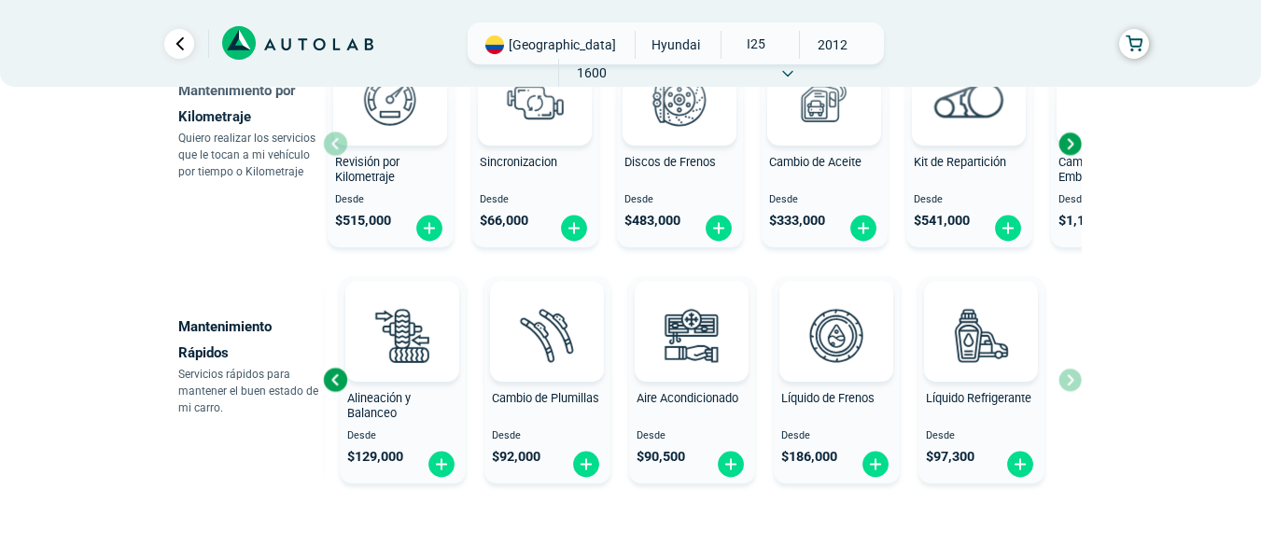
scroll to position [176, 0]
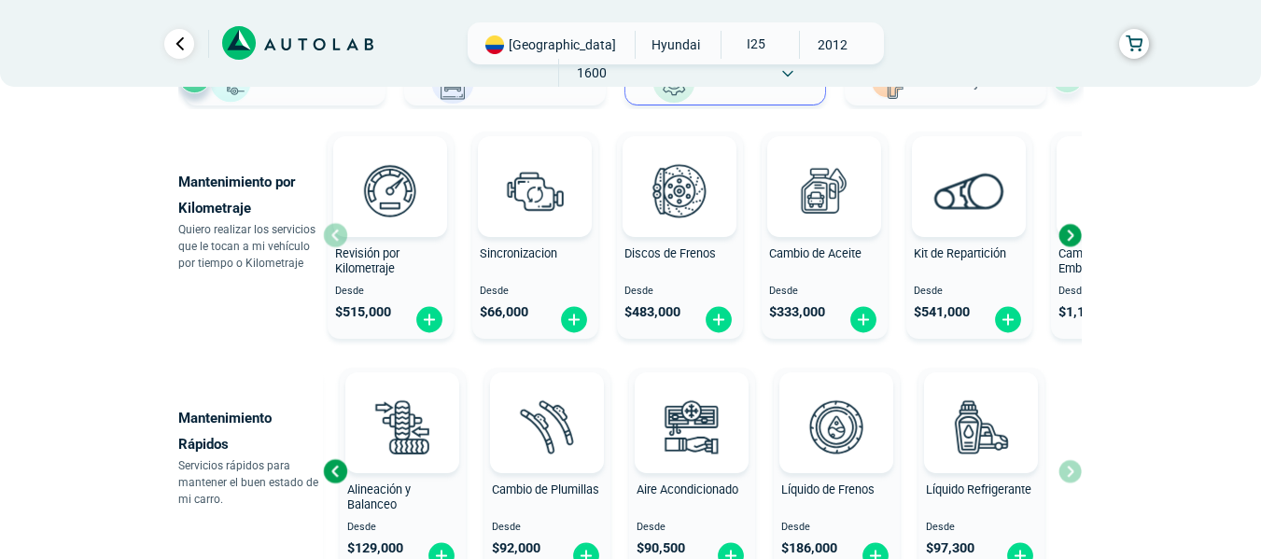
click at [1072, 243] on div "Next slide" at bounding box center [1070, 235] width 28 height 28
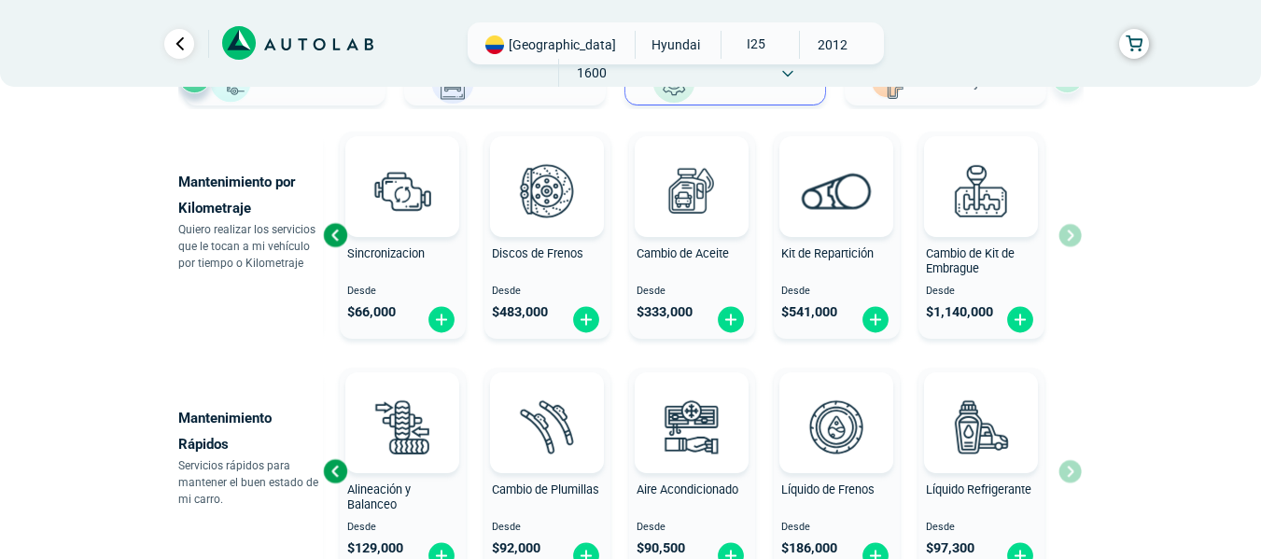
click at [1072, 243] on div "Revisión por Kilometraje Desde $ 515,000 Sincronizacion Desde $ 66,000 Discos d…" at bounding box center [702, 235] width 759 height 222
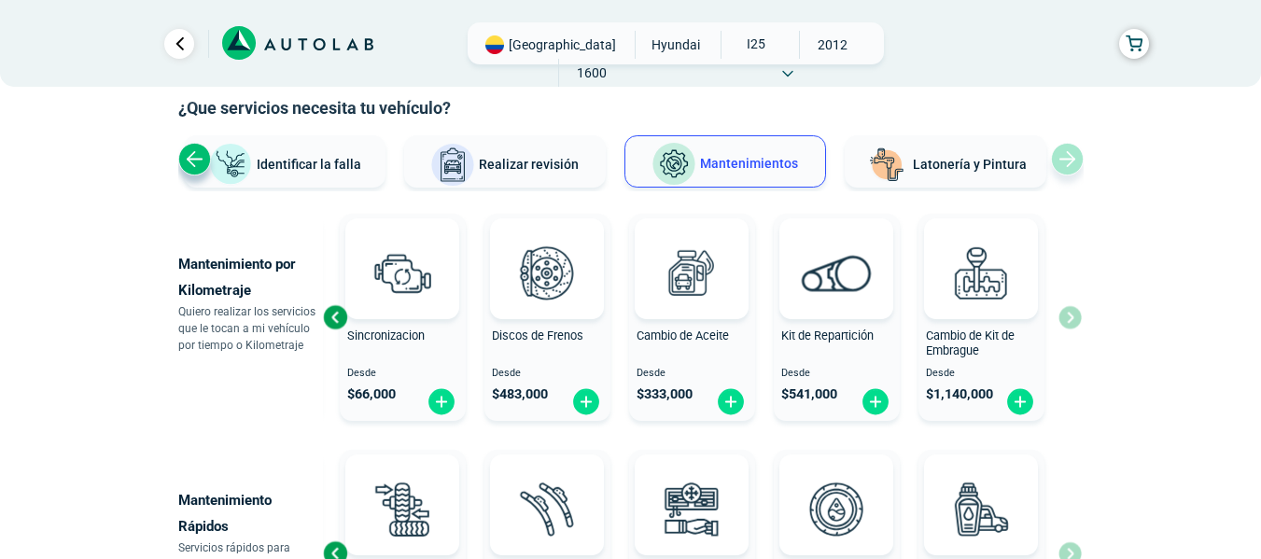
scroll to position [0, 0]
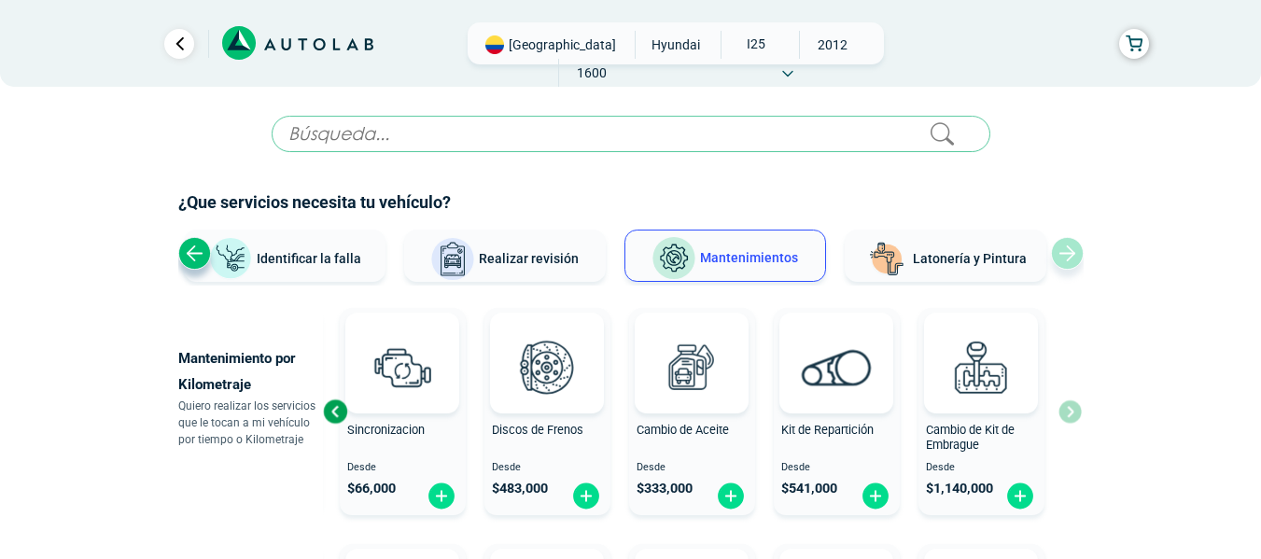
click at [1079, 268] on div "Ver todos Identificar la falla Realizar revisión Mantenimientos Latonería y Pin…" at bounding box center [630, 258] width 905 height 56
click at [191, 254] on div "Previous slide" at bounding box center [194, 253] width 33 height 33
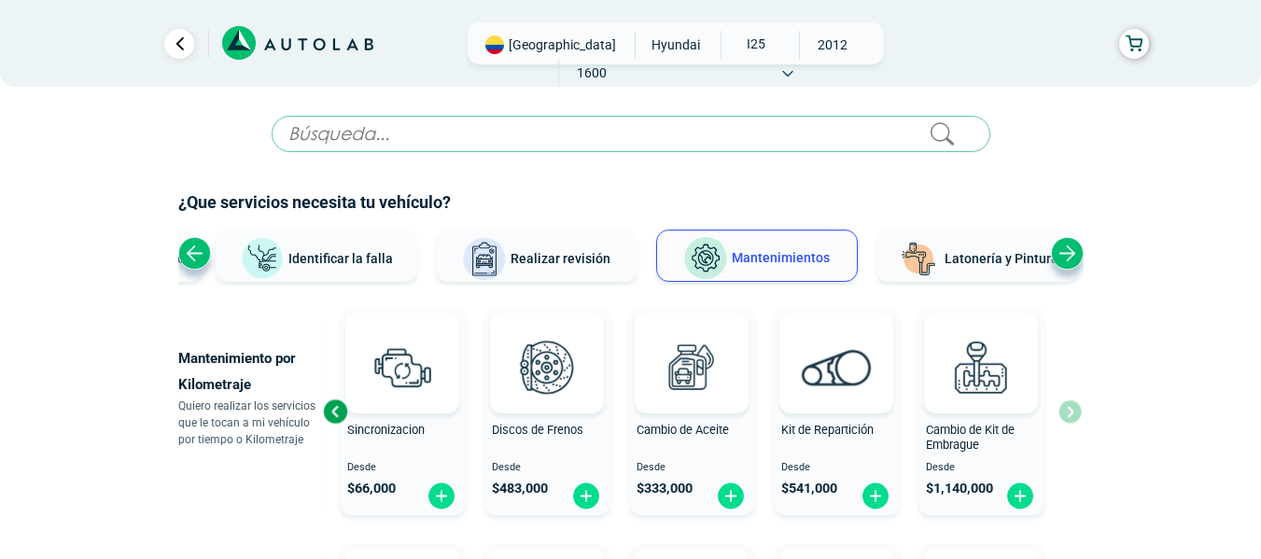
click at [191, 254] on div "Previous slide" at bounding box center [194, 253] width 33 height 33
click at [191, 254] on div "Ver todos Identificar la falla Realizar revisión Mantenimientos Latonería y Pin…" at bounding box center [630, 258] width 905 height 56
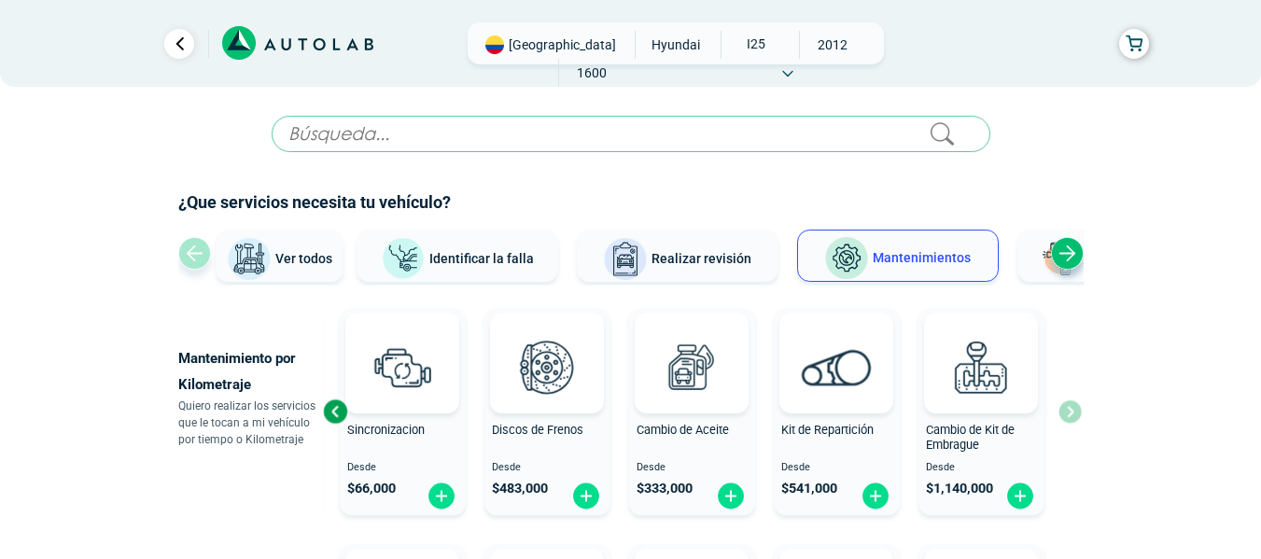
click at [191, 254] on div "Ver todos Identificar la falla Realizar revisión Mantenimientos Latonería y Pin…" at bounding box center [630, 258] width 905 height 56
click at [487, 258] on span "Identificar la falla" at bounding box center [481, 257] width 105 height 15
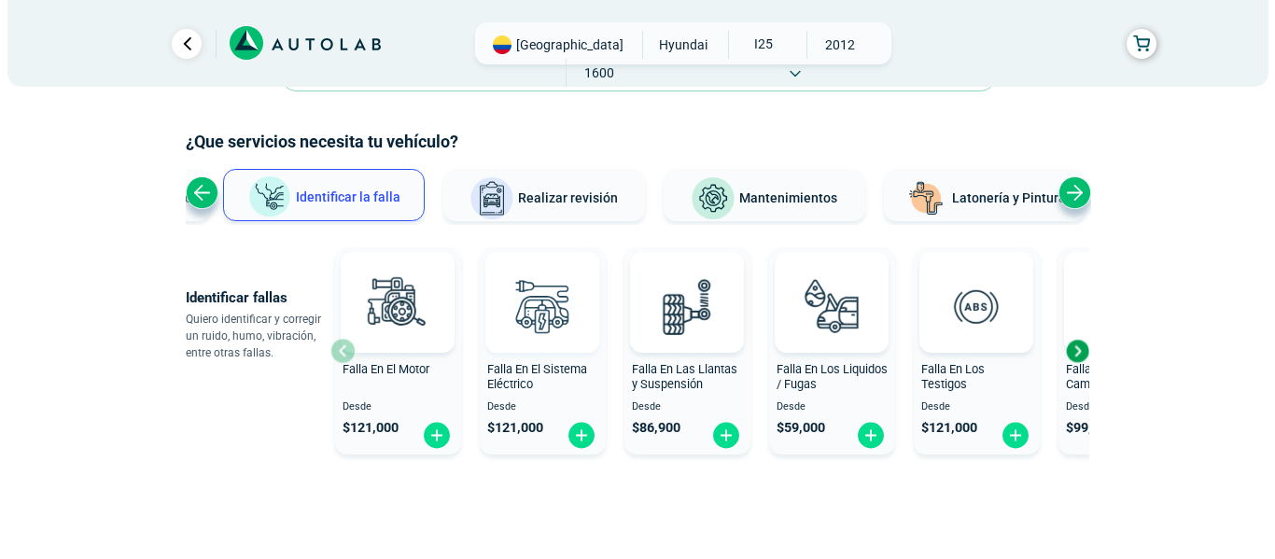
scroll to position [93, 0]
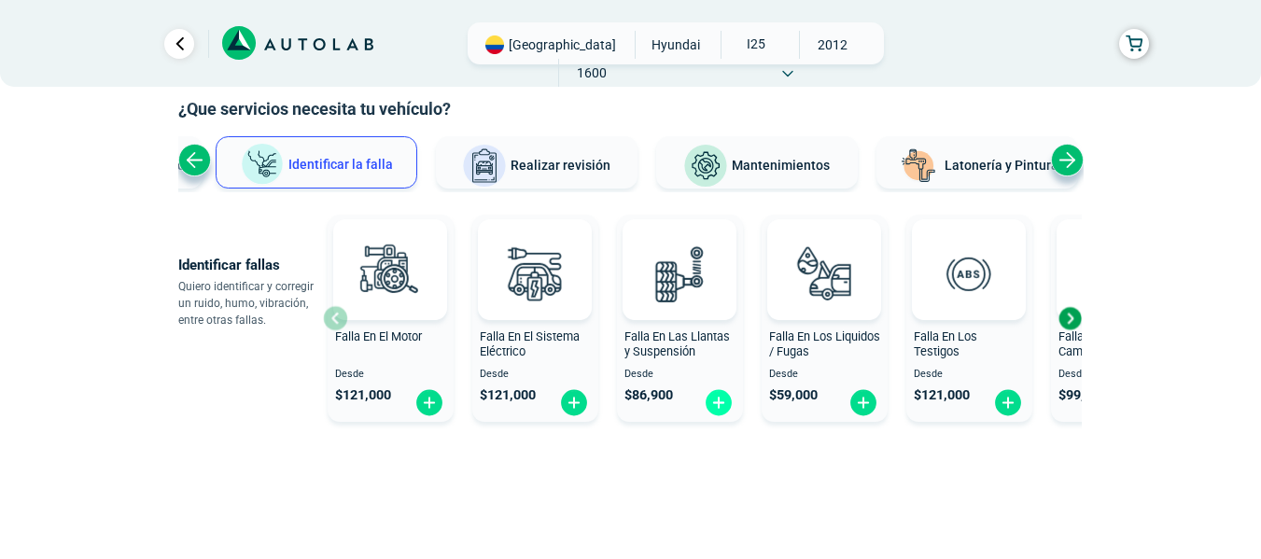
click at [720, 405] on img at bounding box center [719, 402] width 30 height 29
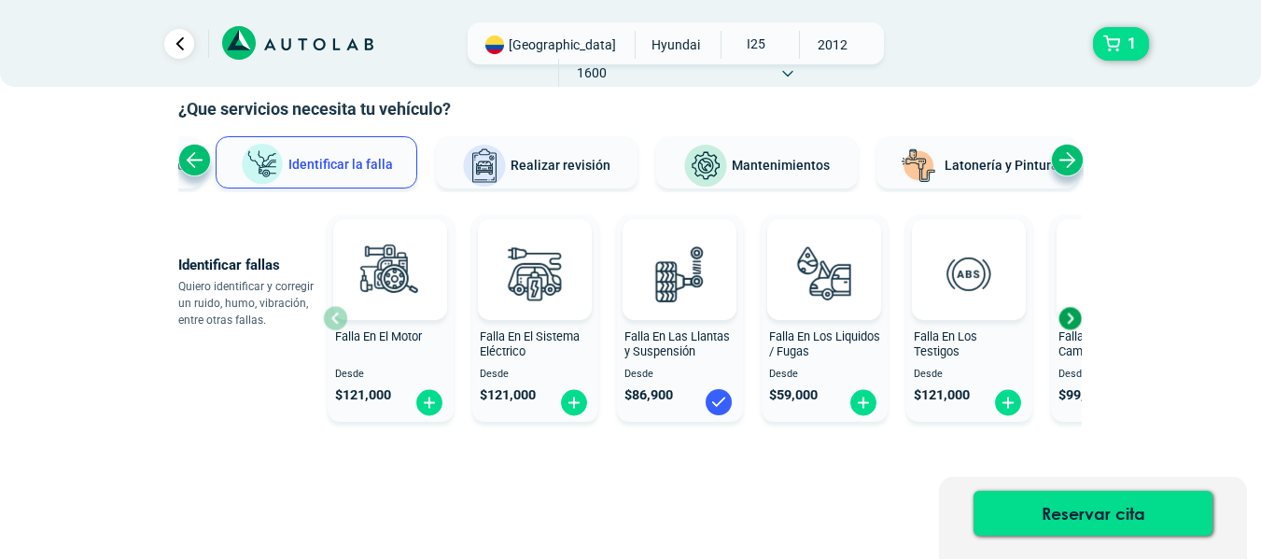
click at [719, 402] on img at bounding box center [719, 402] width 30 height 30
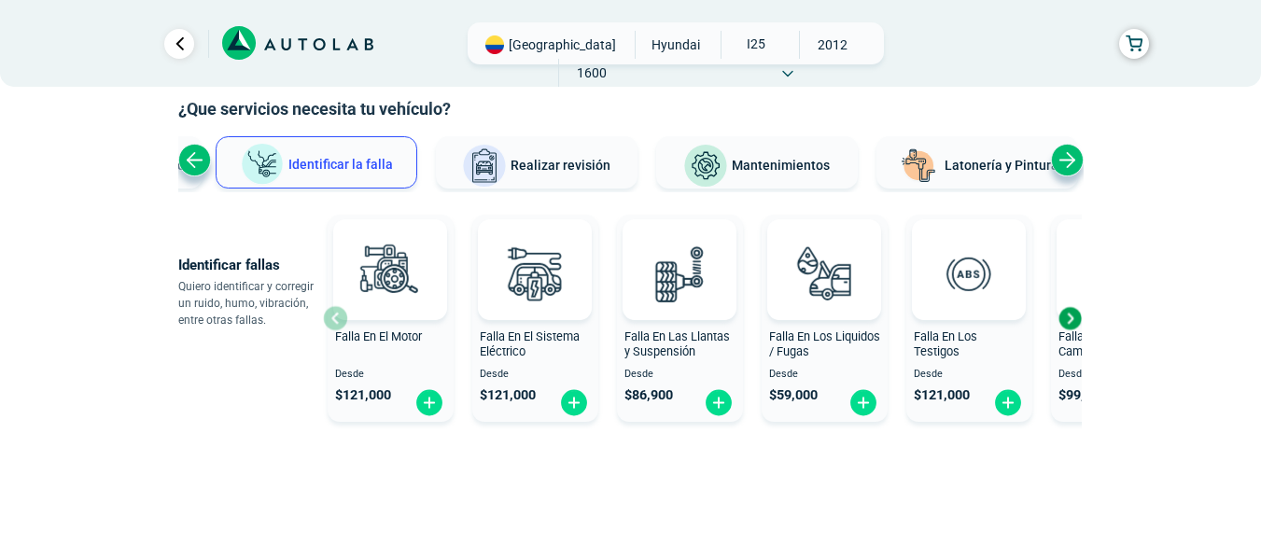
click at [1066, 322] on div "Next slide" at bounding box center [1070, 318] width 28 height 28
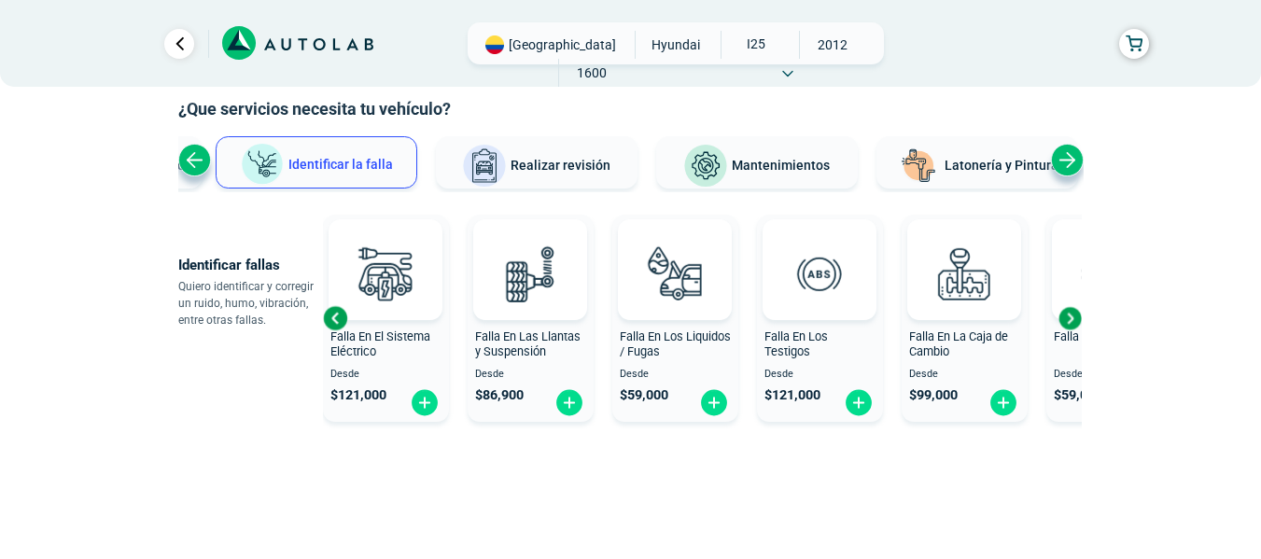
click at [1066, 322] on div "Next slide" at bounding box center [1070, 318] width 28 height 28
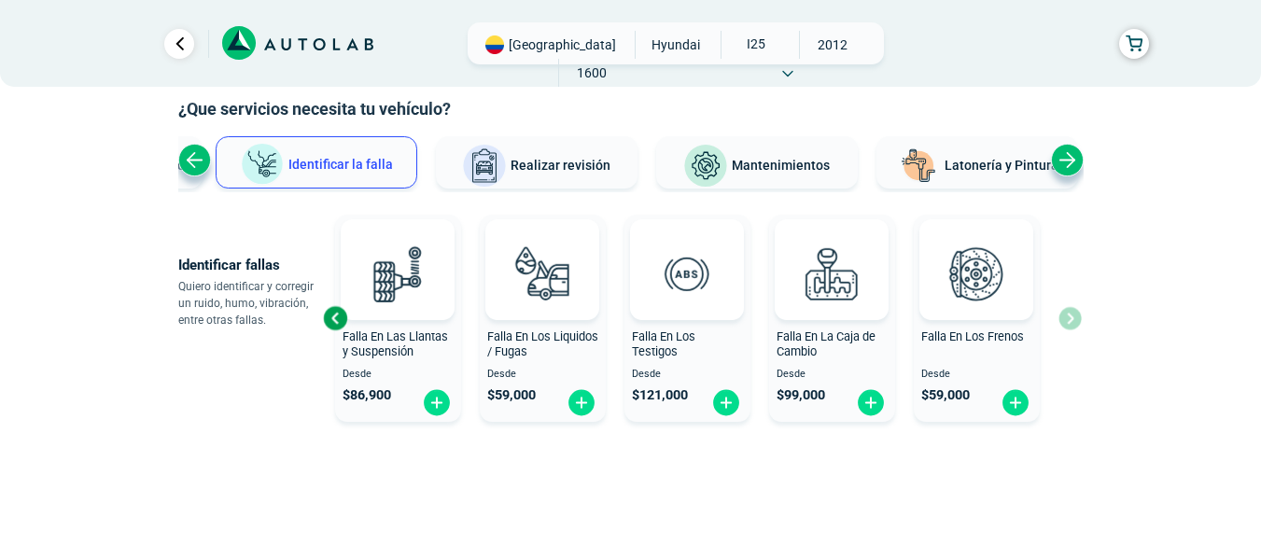
click at [1066, 322] on div "Falla En El Motor Desde $ 121,000 Falla En El Sistema Eléctrico Desde $ 121,000…" at bounding box center [702, 318] width 759 height 222
click at [342, 319] on div "Previous slide" at bounding box center [335, 318] width 28 height 28
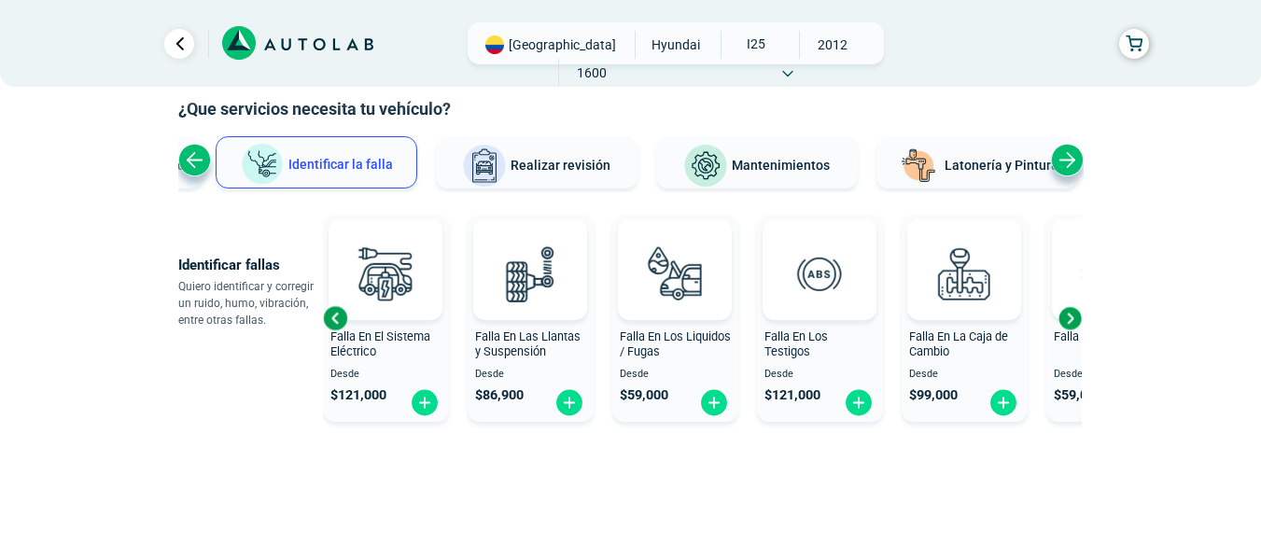
click at [554, 348] on div "Falla En Las Llantas y Suspensión" at bounding box center [531, 348] width 126 height 37
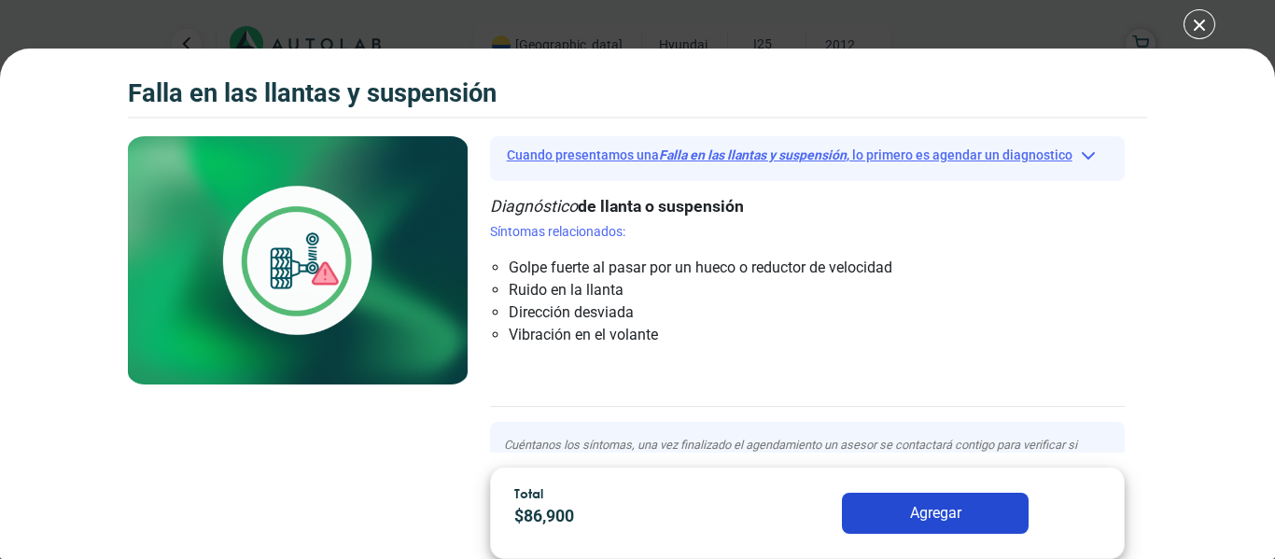
click at [1070, 156] on button "Cuando presentamos una Falla en las llantas y suspensión , lo primero es agenda…" at bounding box center [808, 155] width 636 height 29
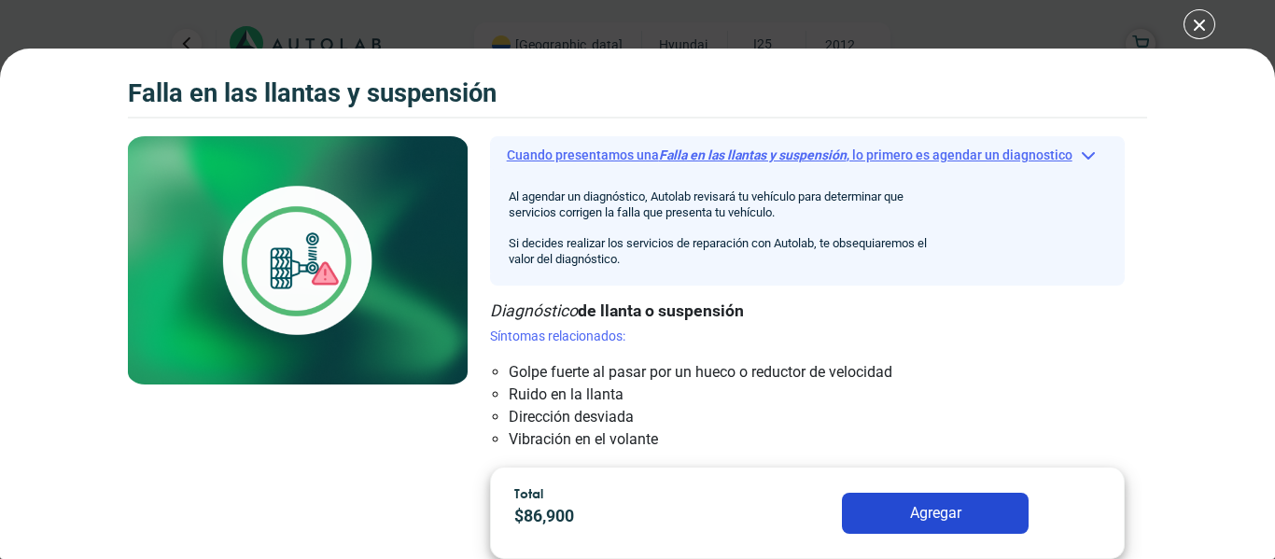
click at [1070, 156] on button "Cuando presentamos una Falla en las llantas y suspensión , lo primero es agenda…" at bounding box center [808, 155] width 636 height 29
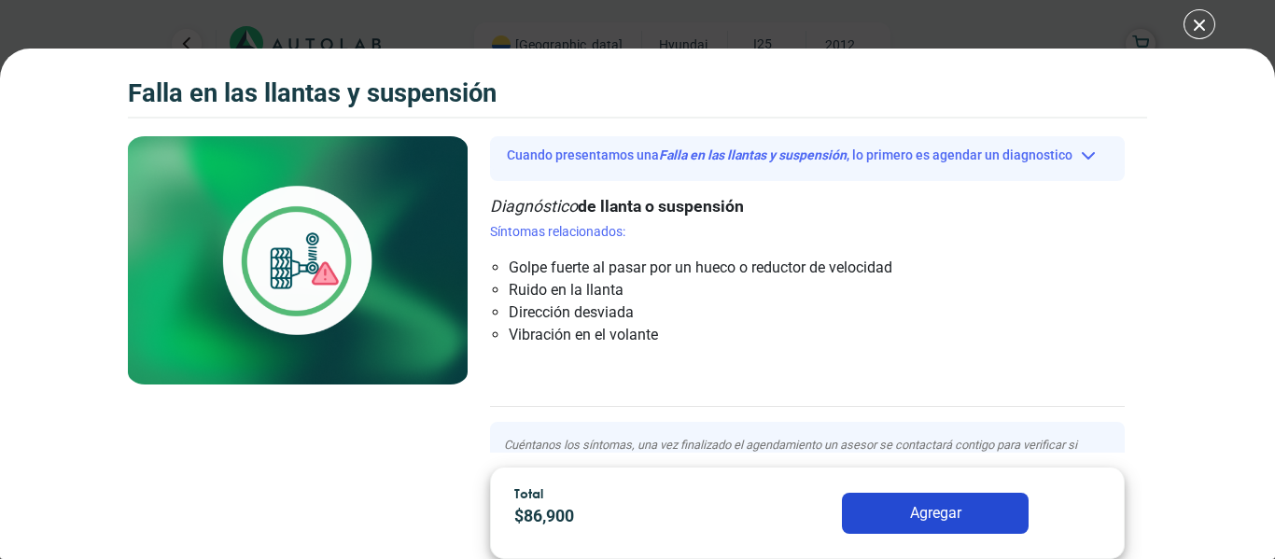
click at [1190, 23] on div "Falla en las llantas y suspensión Falla en las llantas y suspensión Cuando pres…" at bounding box center [637, 279] width 1275 height 559
